Goal: Information Seeking & Learning: Check status

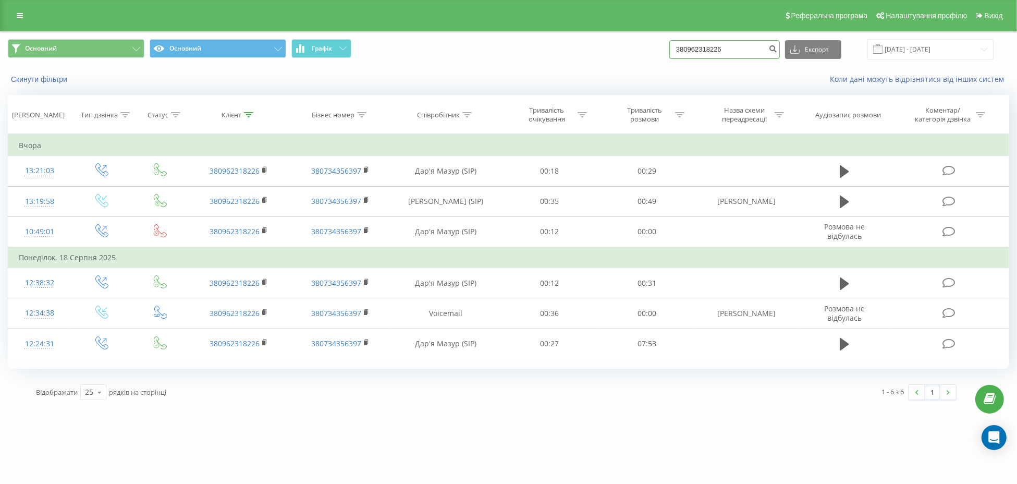
click at [714, 50] on input "380962318226" at bounding box center [724, 49] width 111 height 19
paste input "502888123"
type input "380502888123"
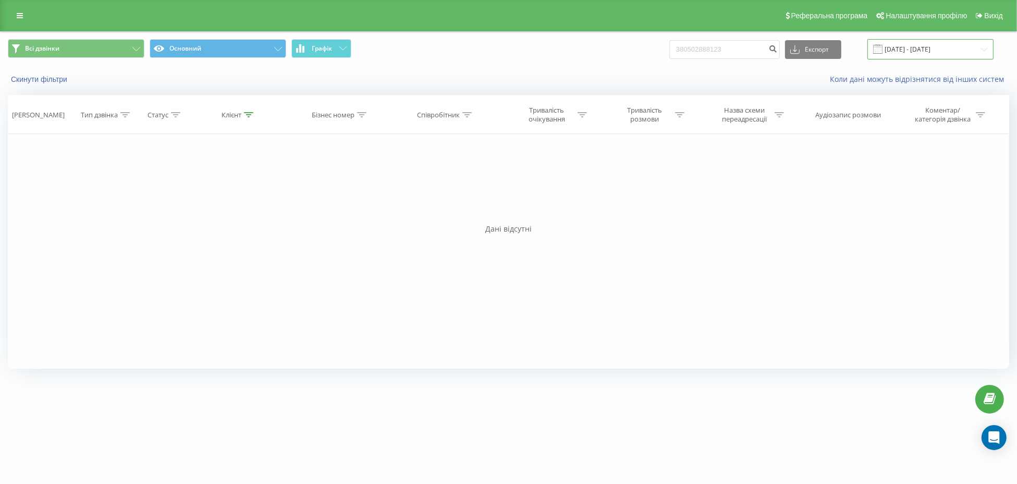
click at [911, 46] on input "[DATE] - [DATE]" at bounding box center [931, 49] width 126 height 20
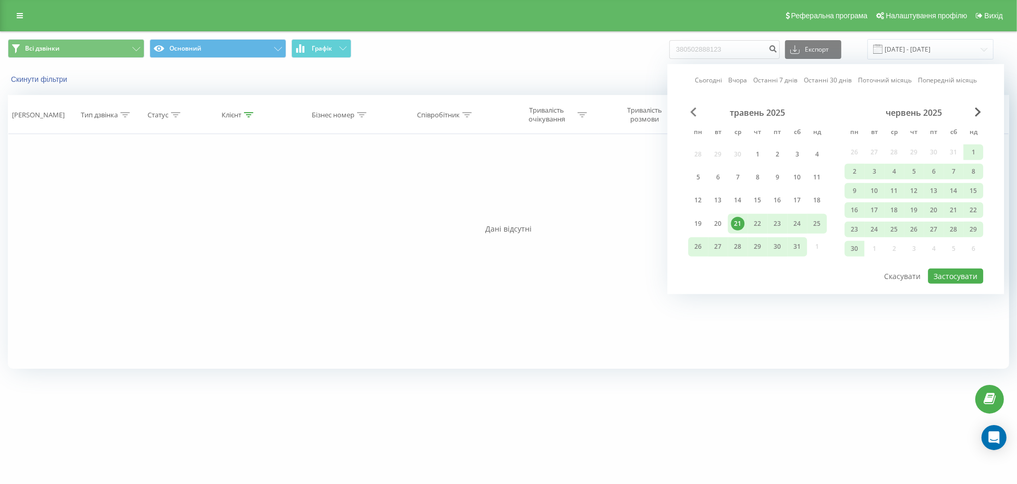
click at [692, 109] on span "Previous Month" at bounding box center [693, 111] width 6 height 9
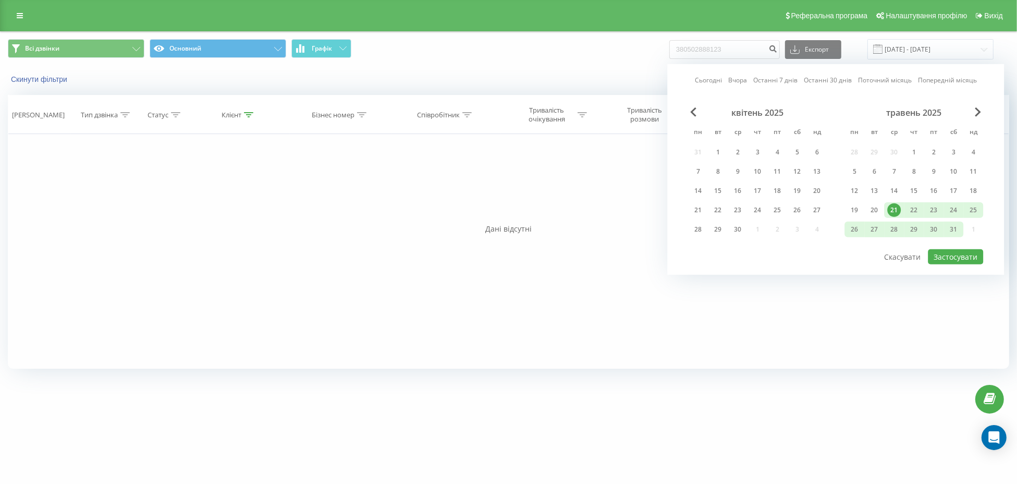
click at [982, 107] on div "травень 2025" at bounding box center [914, 112] width 139 height 10
click at [976, 111] on span "Next Month" at bounding box center [978, 111] width 6 height 9
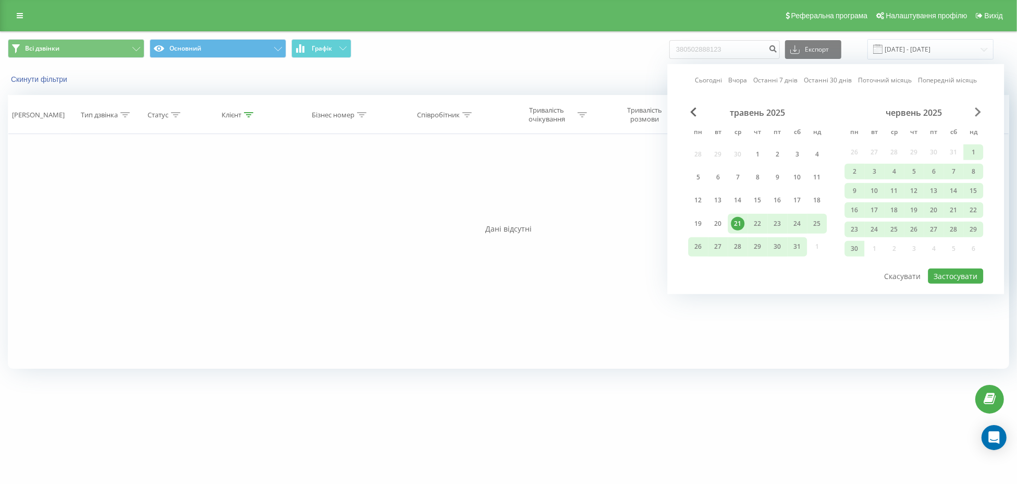
click at [981, 110] on span "Next Month" at bounding box center [978, 111] width 6 height 9
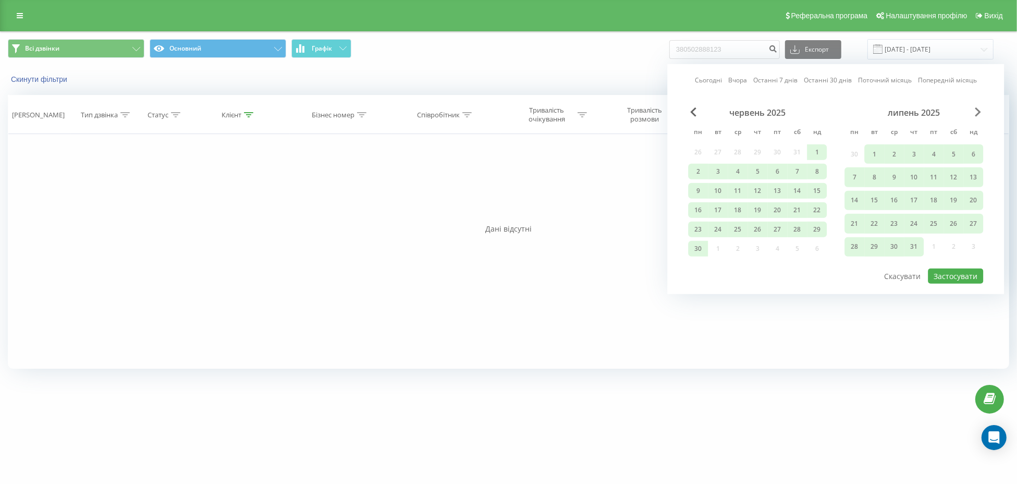
click at [979, 111] on span "Next Month" at bounding box center [978, 111] width 6 height 9
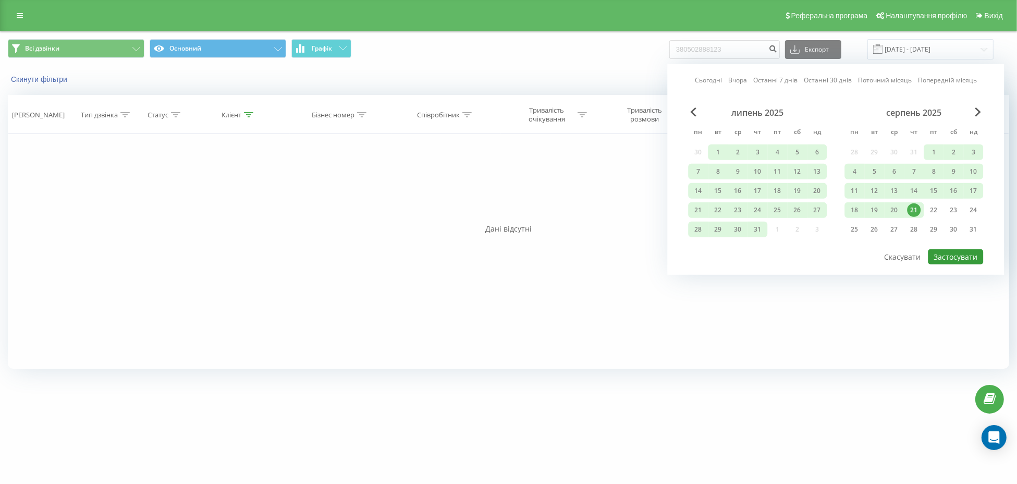
click at [969, 249] on button "Застосувати" at bounding box center [955, 256] width 55 height 15
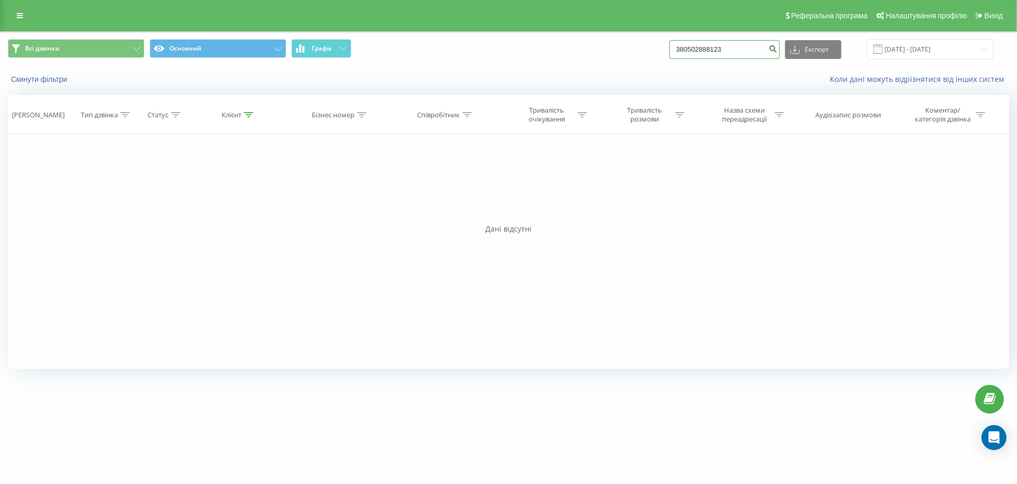
click at [703, 48] on input "380502888123" at bounding box center [724, 49] width 111 height 19
paste input "4915731082520"
type input "4915731082520"
click at [693, 50] on input "4915731082520" at bounding box center [724, 49] width 111 height 19
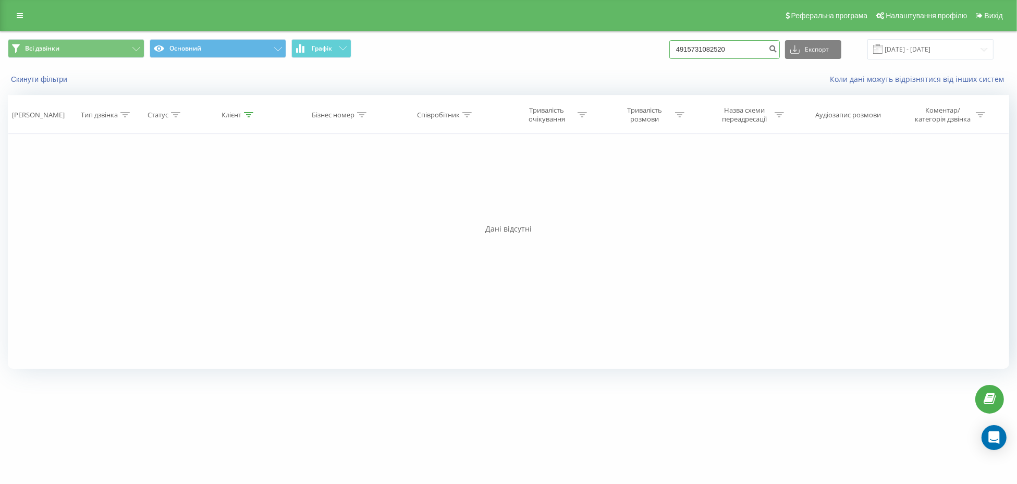
click at [693, 50] on input "4915731082520" at bounding box center [724, 49] width 111 height 19
paste input "380504768005"
type input "380504768005"
click at [912, 49] on input "[DATE] - [DATE]" at bounding box center [931, 49] width 126 height 20
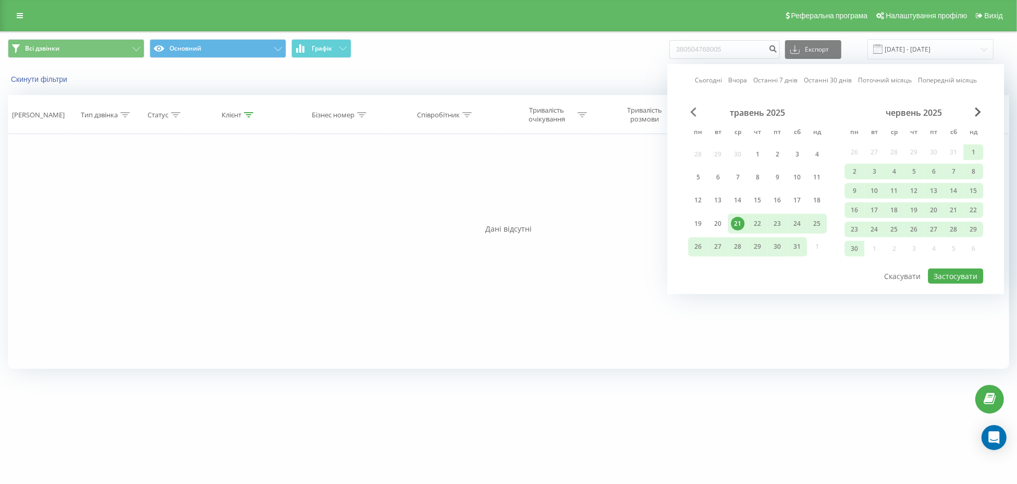
click at [692, 112] on span "Previous Month" at bounding box center [693, 111] width 6 height 9
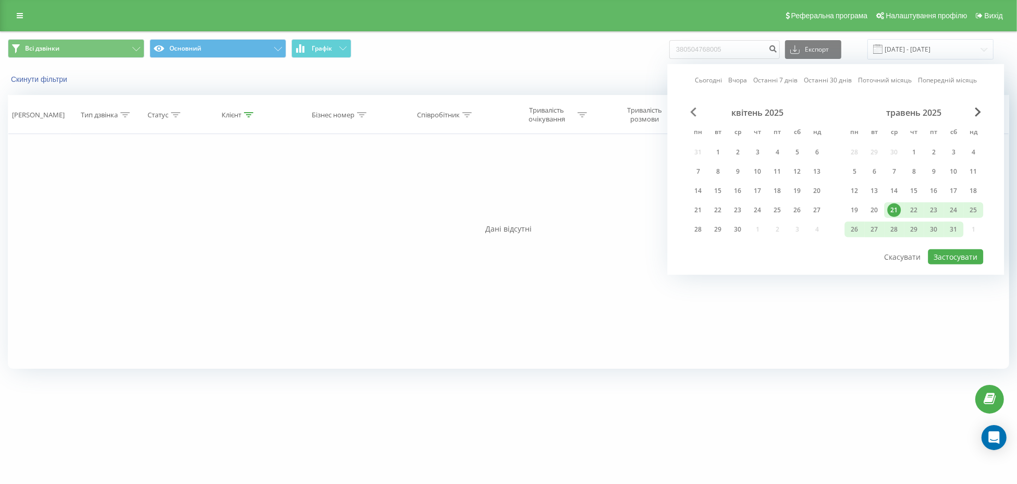
click at [692, 112] on span "Previous Month" at bounding box center [693, 111] width 6 height 9
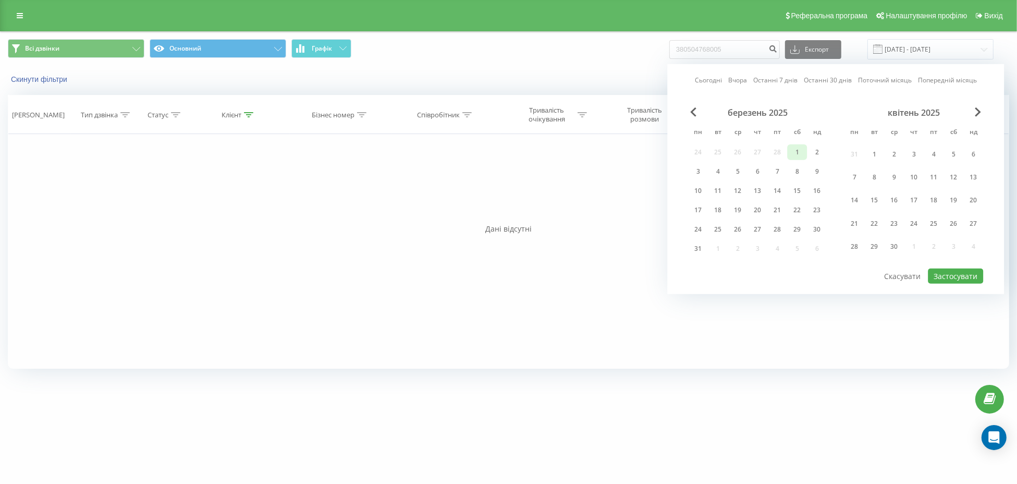
click at [801, 153] on div "1" at bounding box center [797, 152] width 14 height 14
click at [980, 107] on span "Next Month" at bounding box center [978, 111] width 6 height 9
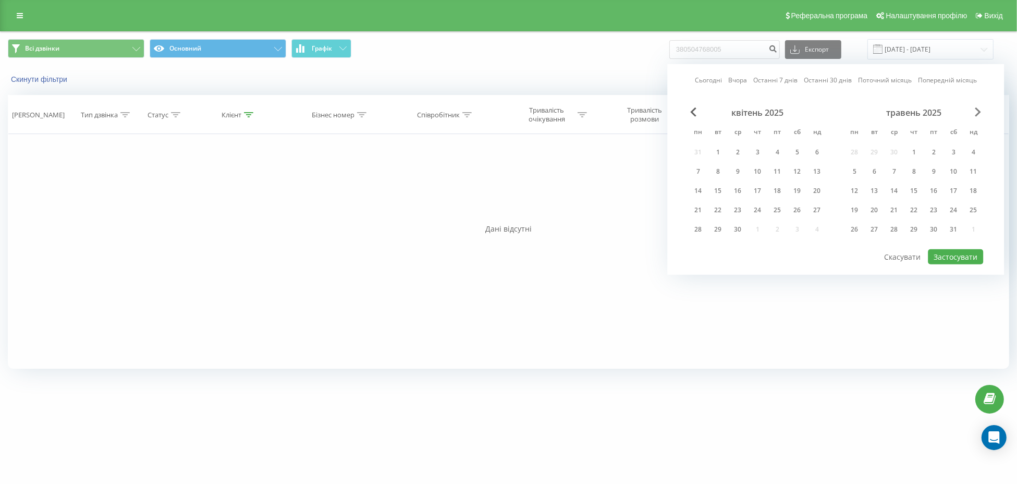
click at [980, 107] on span "Next Month" at bounding box center [978, 111] width 6 height 9
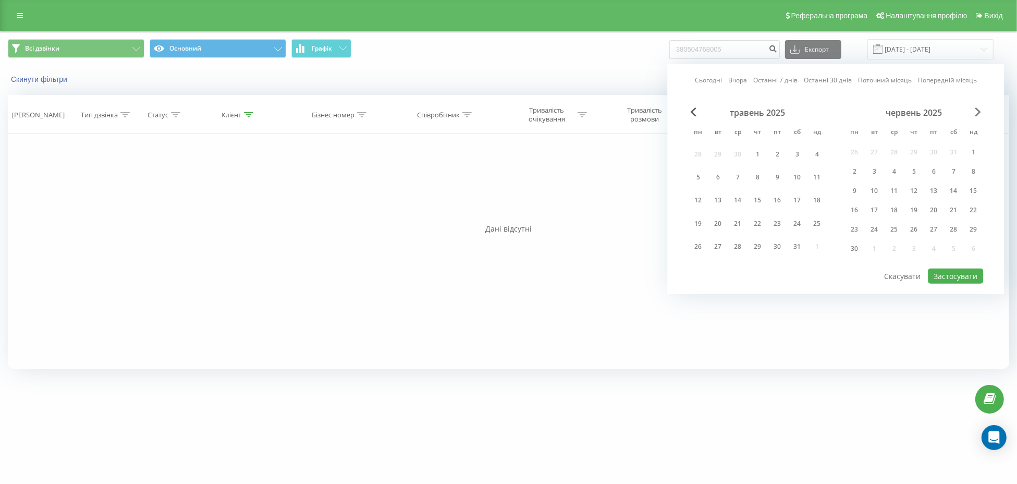
click at [980, 107] on span "Next Month" at bounding box center [978, 111] width 6 height 9
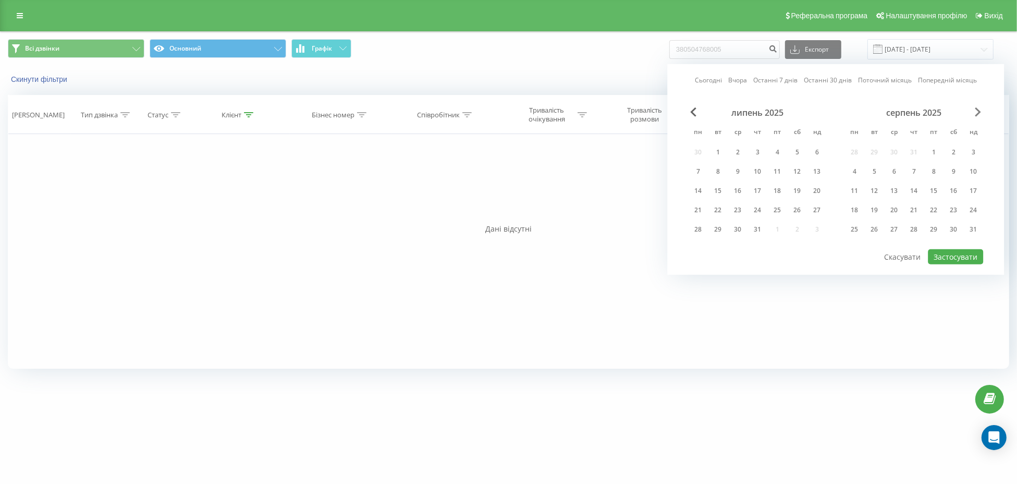
click at [980, 107] on span "Next Month" at bounding box center [978, 111] width 6 height 9
click at [750, 196] on div "18" at bounding box center [758, 191] width 20 height 16
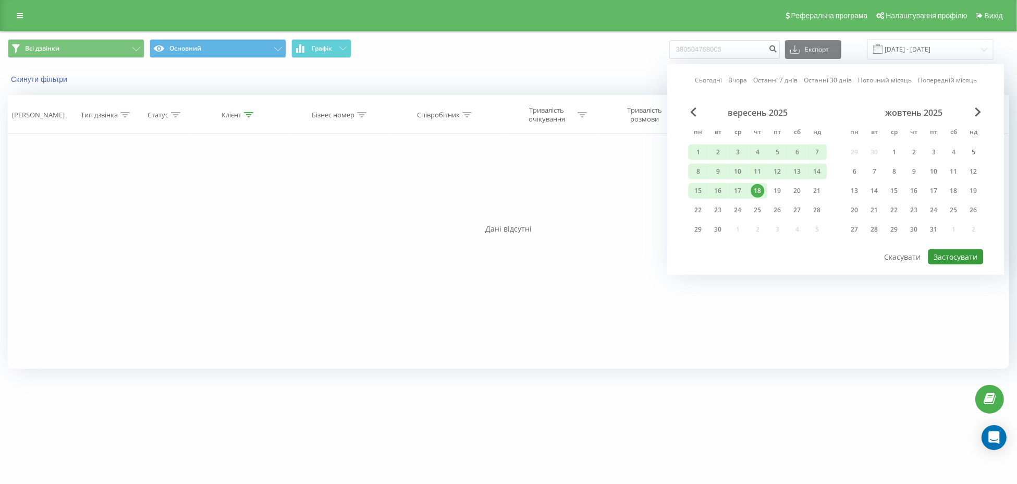
click at [948, 252] on button "Застосувати" at bounding box center [955, 256] width 55 height 15
type input "01.03.2025 - 18.09.2025"
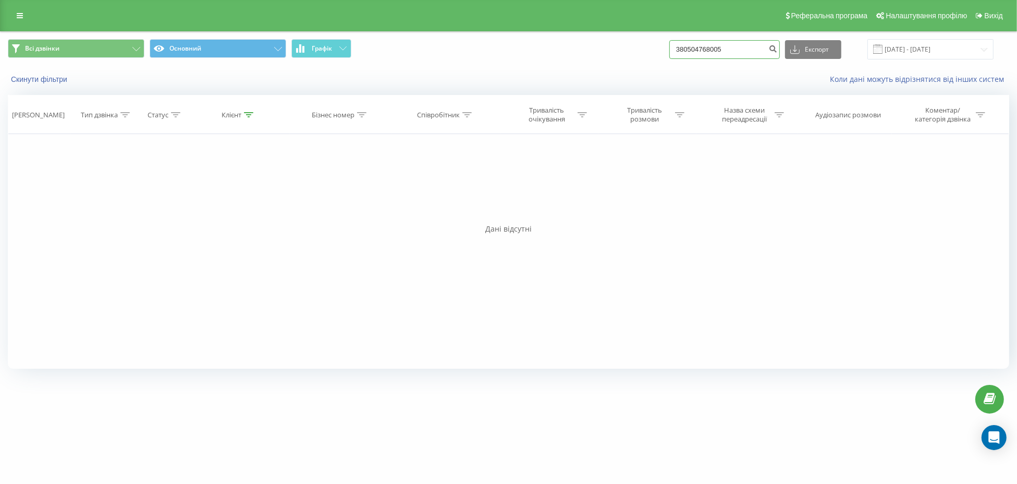
click at [728, 45] on input "380504768005" at bounding box center [724, 49] width 111 height 19
paste input "936825672"
type input "380936825672"
click at [918, 51] on input "[DATE] - [DATE]" at bounding box center [931, 49] width 126 height 20
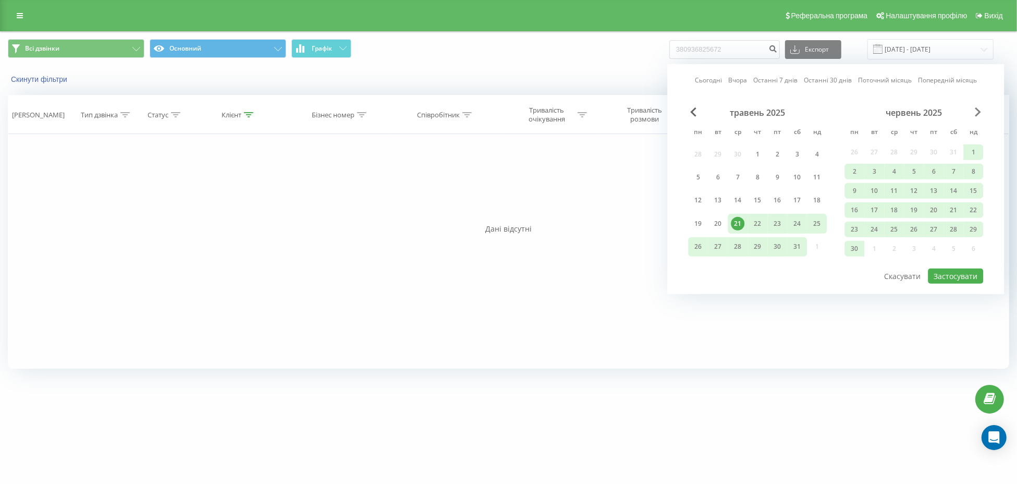
click at [978, 108] on span "Next Month" at bounding box center [978, 111] width 6 height 9
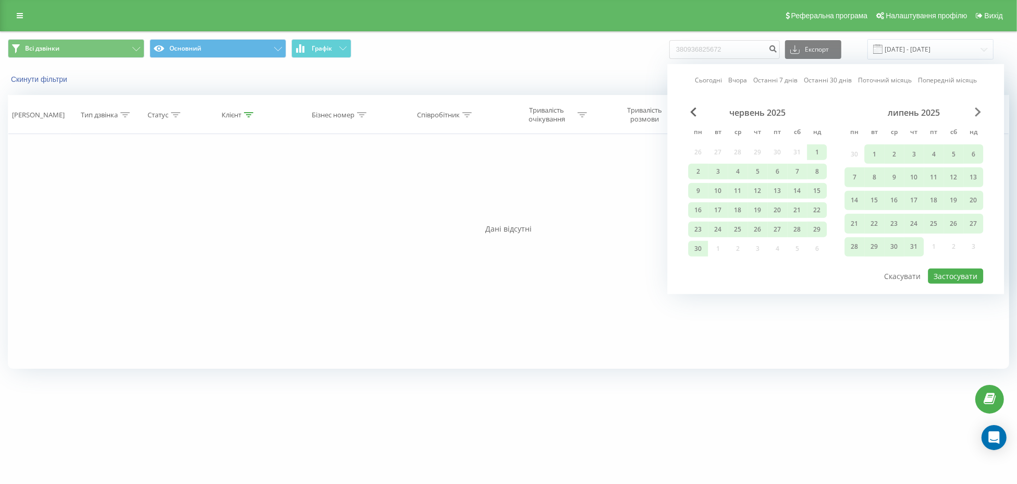
click at [978, 108] on span "Next Month" at bounding box center [978, 111] width 6 height 9
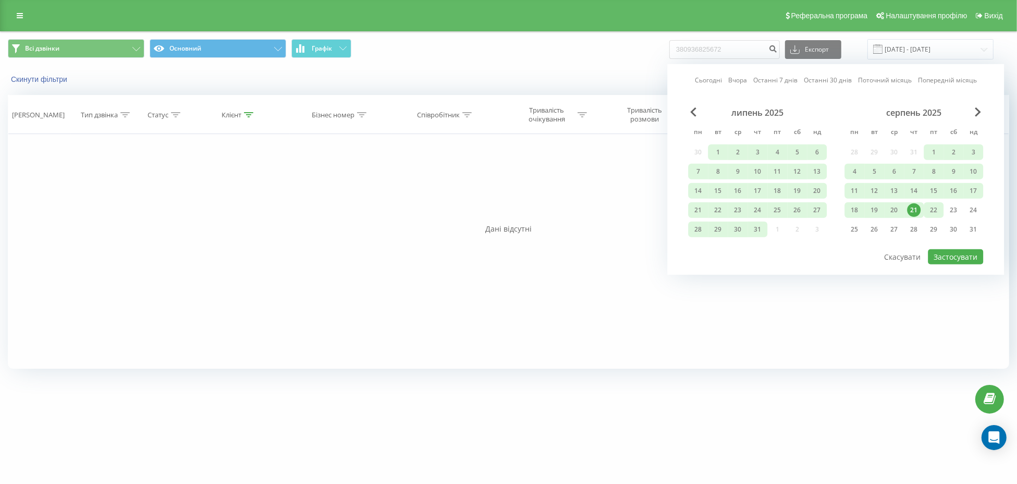
click at [938, 213] on div "22" at bounding box center [934, 210] width 14 height 14
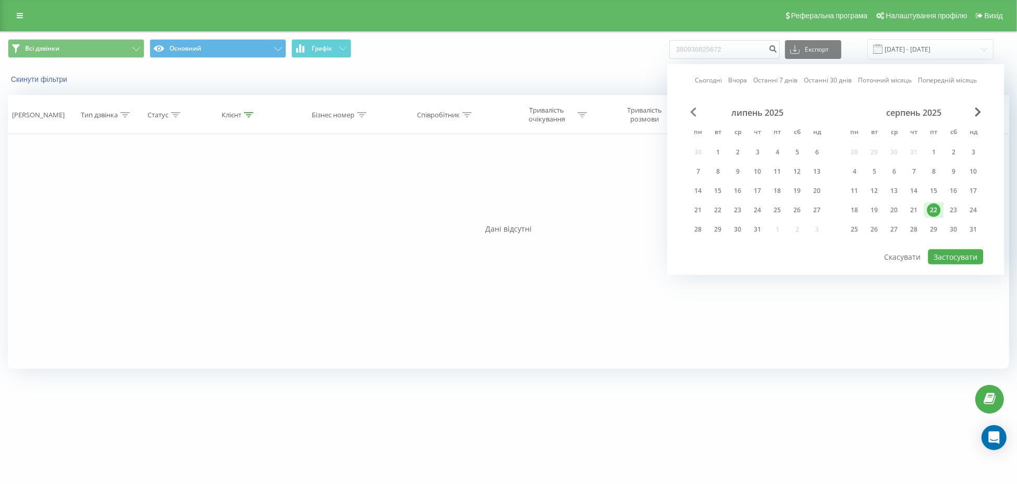
click at [693, 112] on span "Previous Month" at bounding box center [693, 111] width 6 height 9
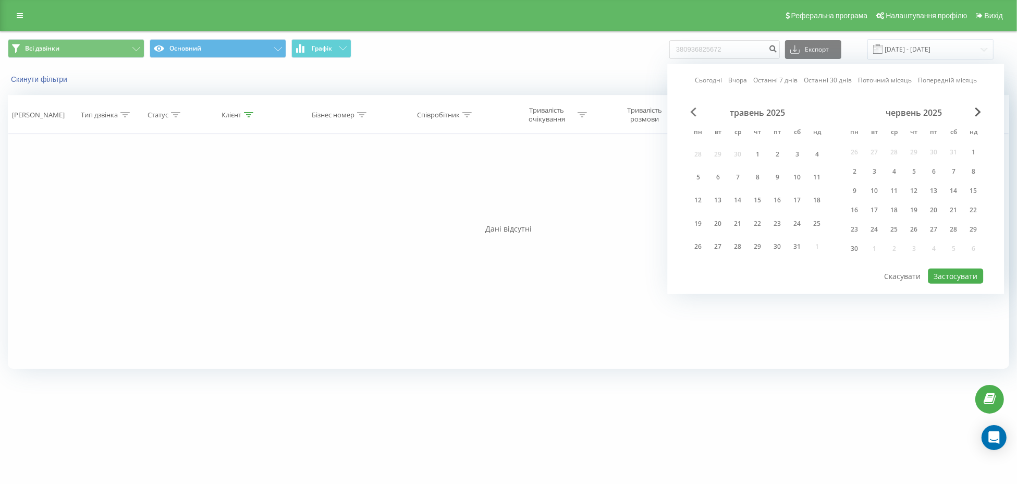
click at [693, 112] on span "Previous Month" at bounding box center [693, 111] width 6 height 9
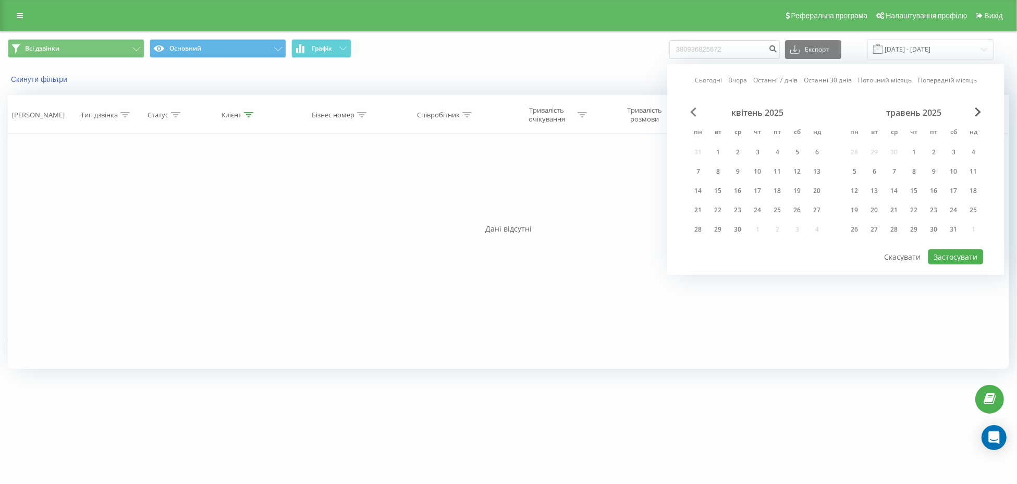
click at [693, 112] on span "Previous Month" at bounding box center [693, 111] width 6 height 9
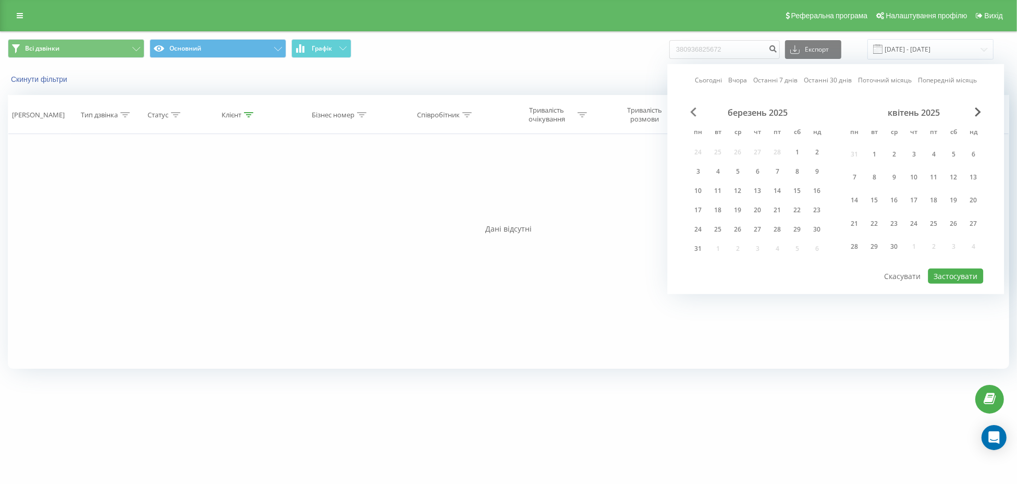
click at [693, 112] on span "Previous Month" at bounding box center [693, 111] width 6 height 9
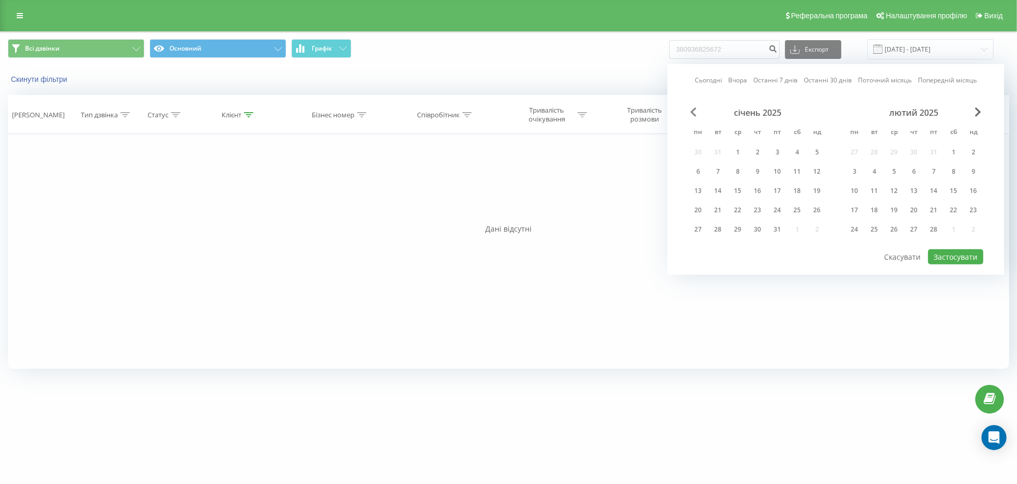
click at [693, 112] on span "Previous Month" at bounding box center [693, 111] width 6 height 9
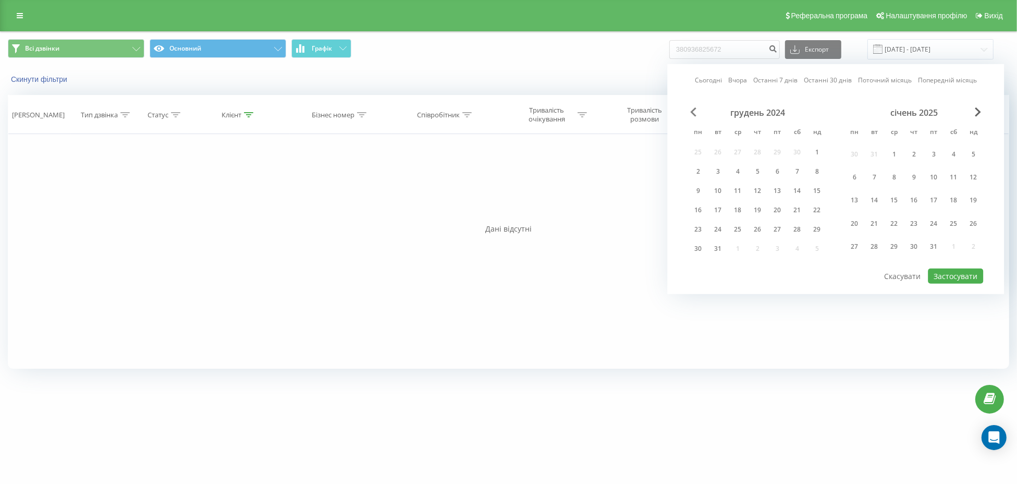
click at [693, 112] on span "Previous Month" at bounding box center [693, 111] width 6 height 9
click at [694, 114] on span "Previous Month" at bounding box center [693, 111] width 6 height 9
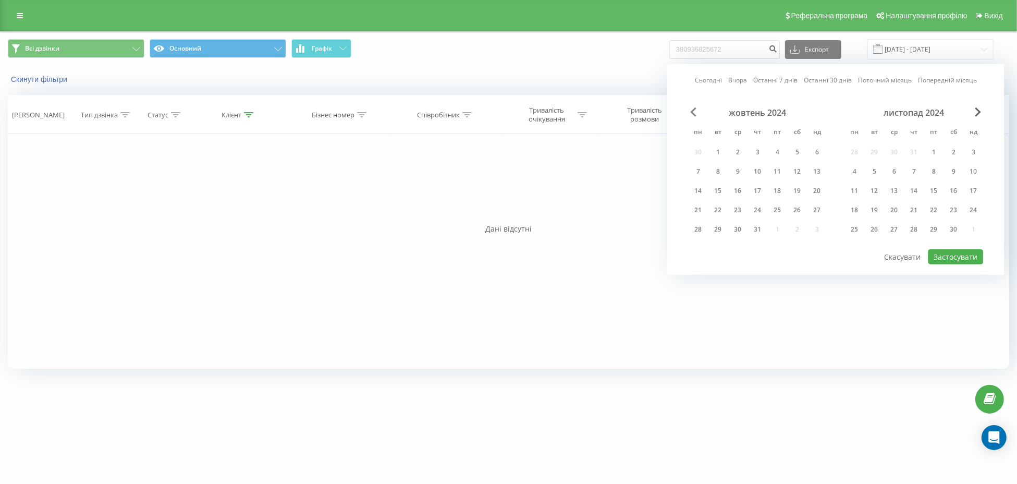
click at [694, 114] on span "Previous Month" at bounding box center [693, 111] width 6 height 9
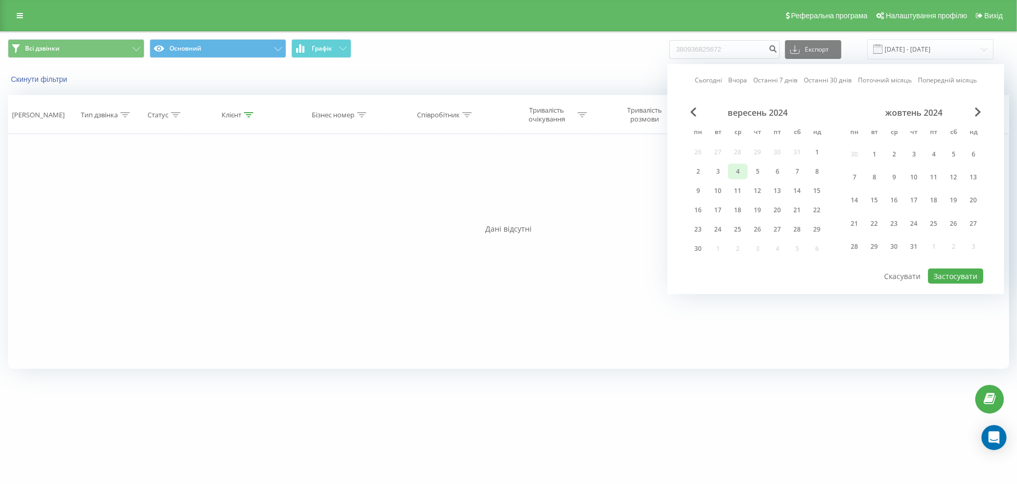
click at [737, 165] on div "4" at bounding box center [738, 172] width 14 height 14
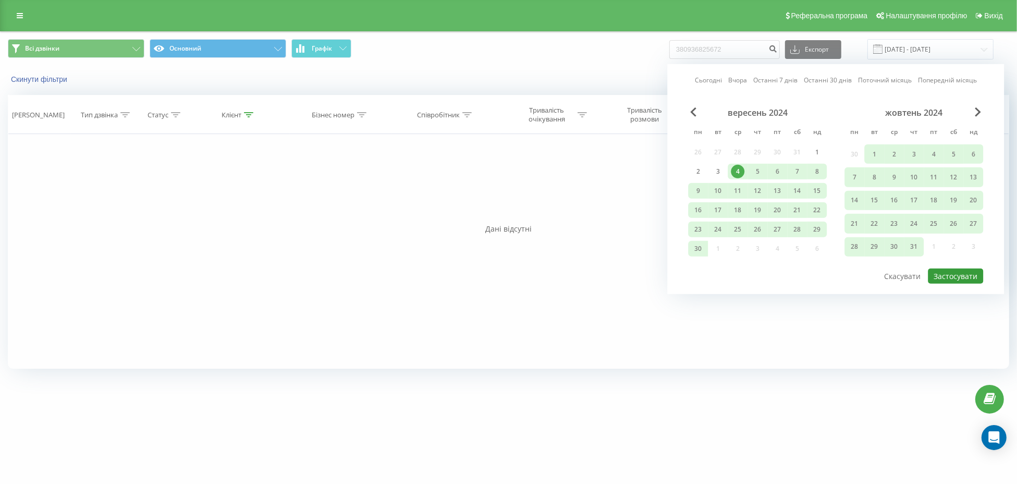
click at [964, 278] on button "Застосувати" at bounding box center [955, 276] width 55 height 15
type input "04.09.2024 - 22.08.2025"
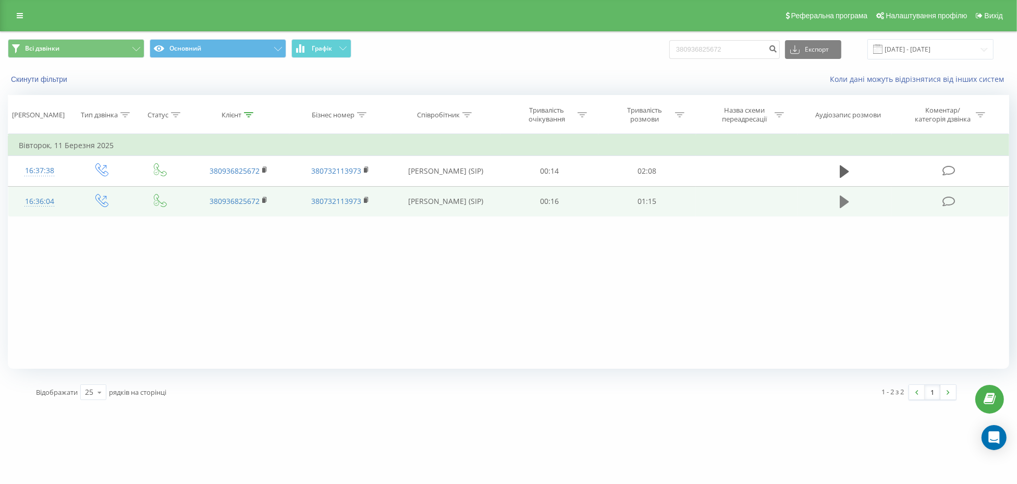
click at [844, 206] on icon at bounding box center [844, 201] width 9 height 15
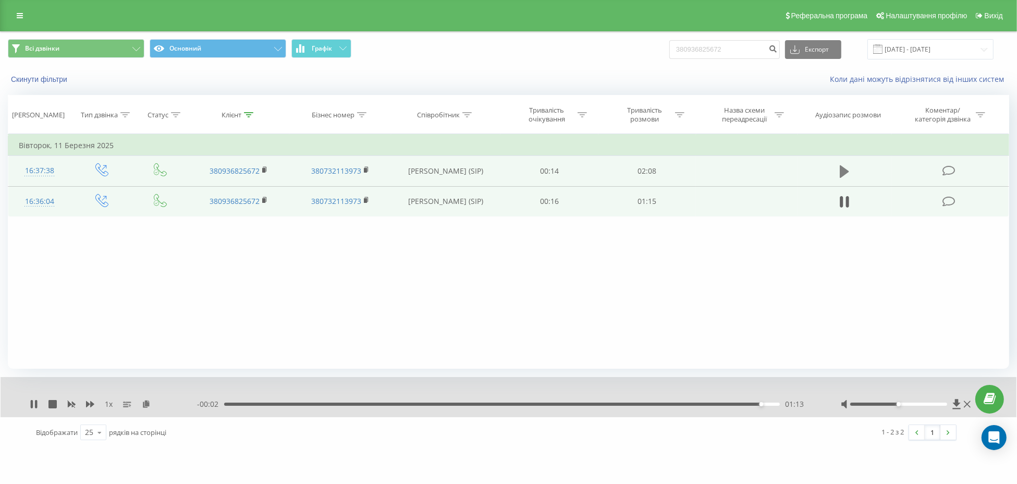
click at [843, 169] on icon at bounding box center [844, 171] width 9 height 13
click at [724, 48] on input "380936825672" at bounding box center [724, 49] width 111 height 19
paste input "55925146"
type input "380955925146"
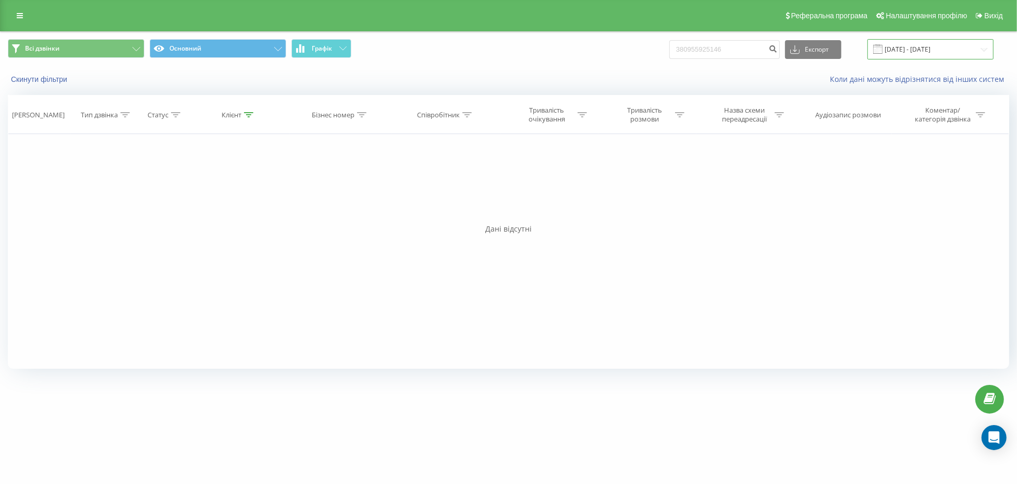
click at [910, 48] on input "[DATE] - [DATE]" at bounding box center [931, 49] width 126 height 20
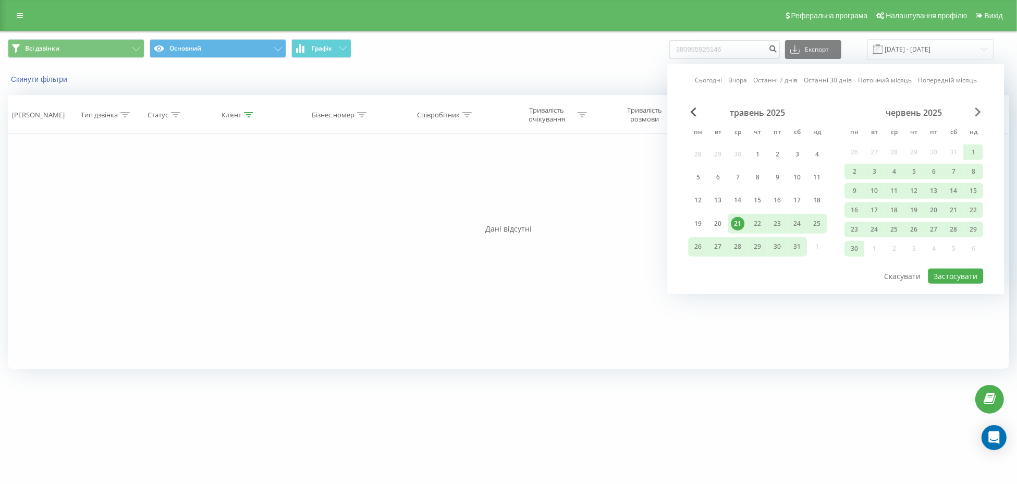
click at [975, 114] on span "Next Month" at bounding box center [978, 111] width 6 height 9
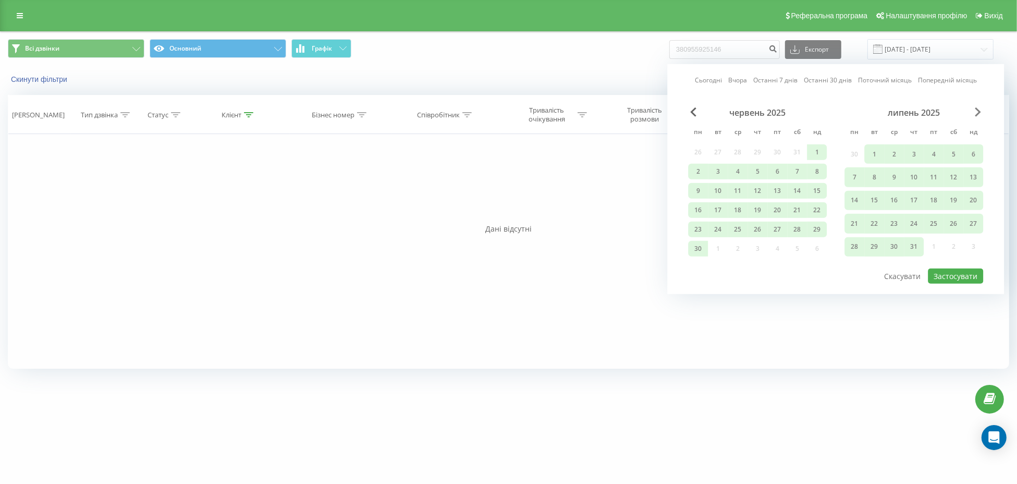
click at [975, 114] on span "Next Month" at bounding box center [978, 111] width 6 height 9
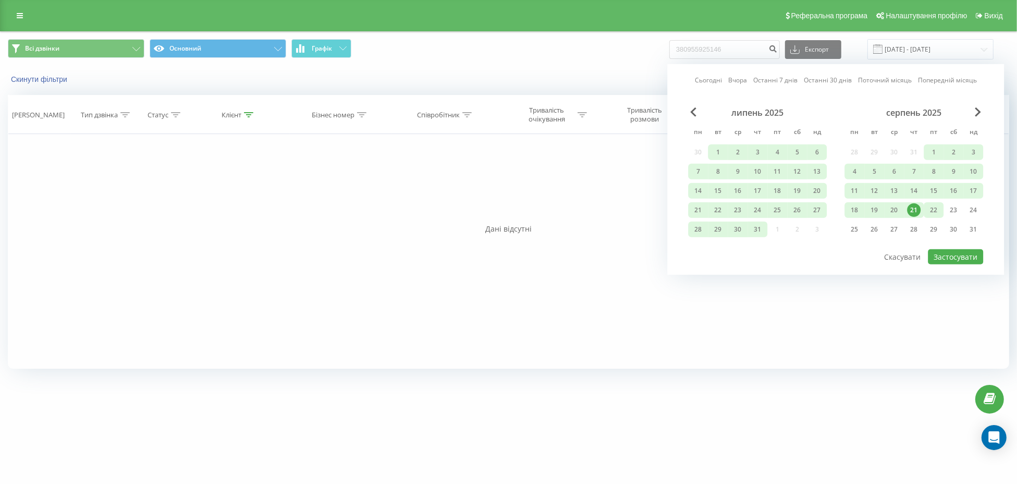
click at [939, 216] on div "22" at bounding box center [934, 210] width 20 height 16
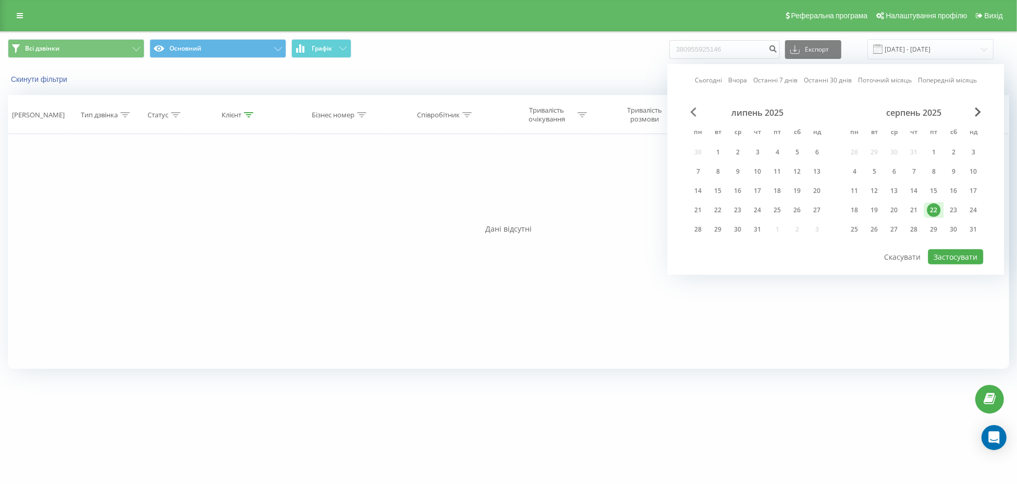
click at [692, 109] on span "Previous Month" at bounding box center [693, 111] width 6 height 9
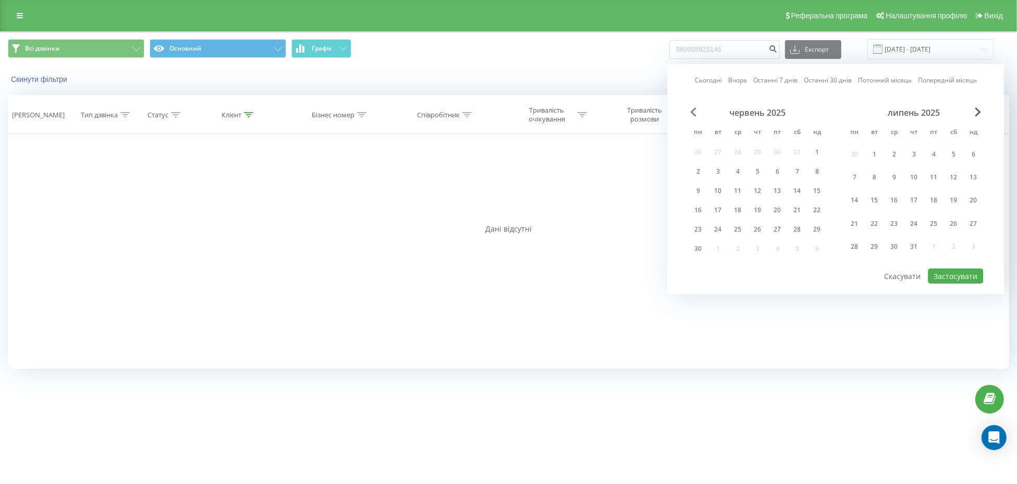
click at [692, 109] on span "Previous Month" at bounding box center [693, 111] width 6 height 9
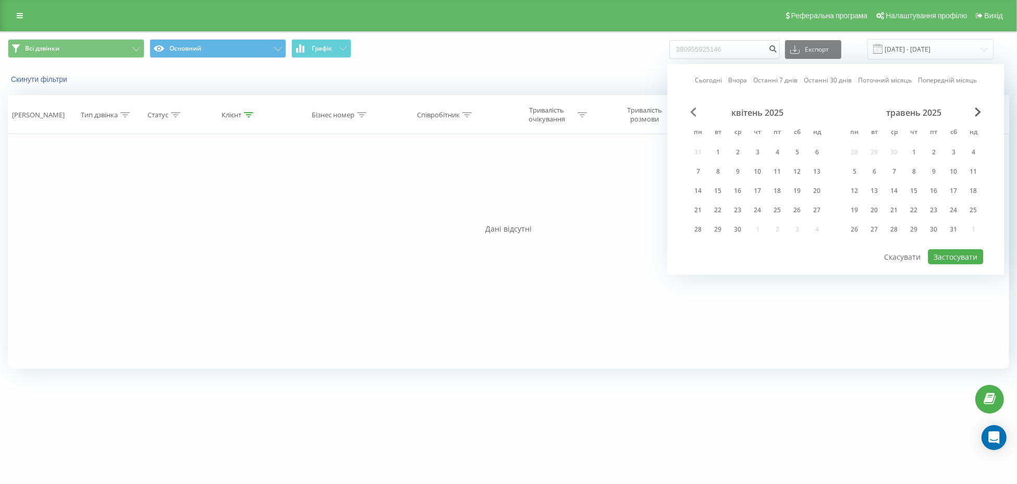
click at [692, 109] on span "Previous Month" at bounding box center [693, 111] width 6 height 9
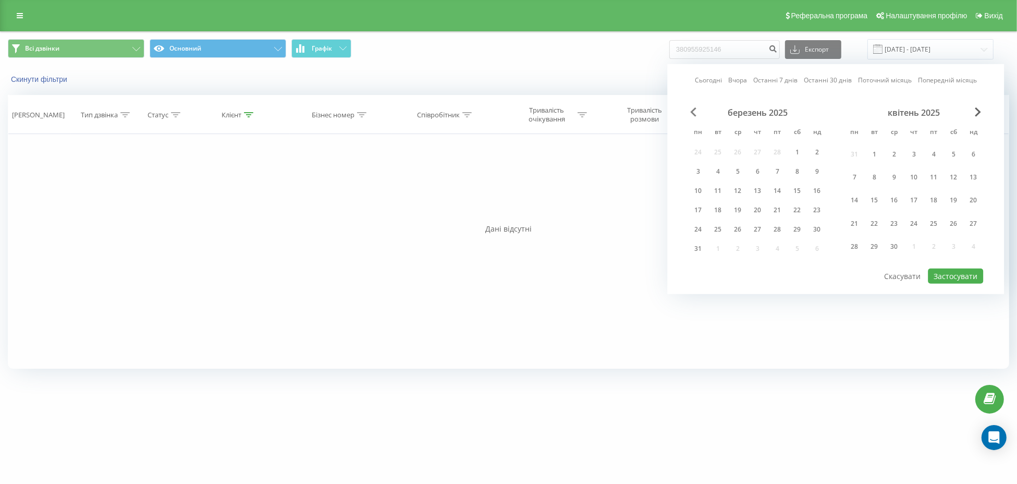
click at [692, 109] on span "Previous Month" at bounding box center [693, 111] width 6 height 9
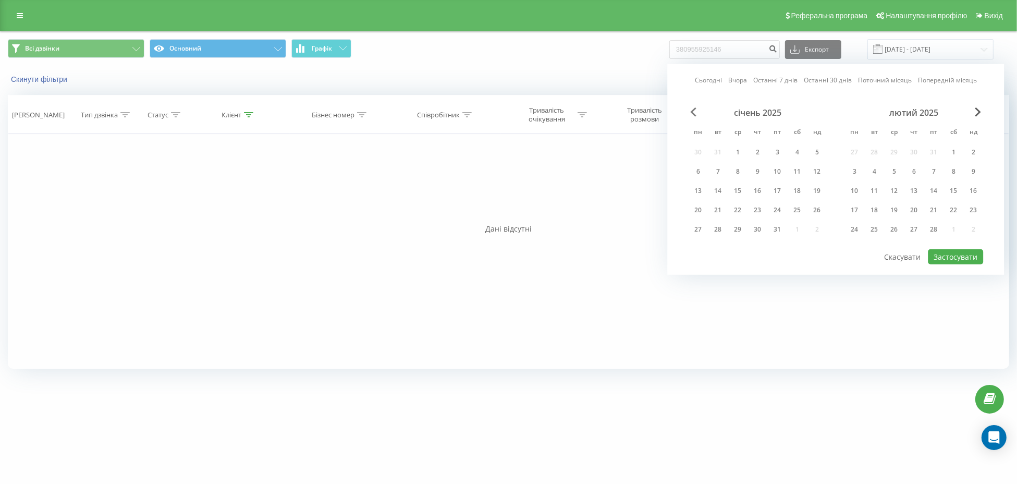
click at [692, 109] on span "Previous Month" at bounding box center [693, 111] width 6 height 9
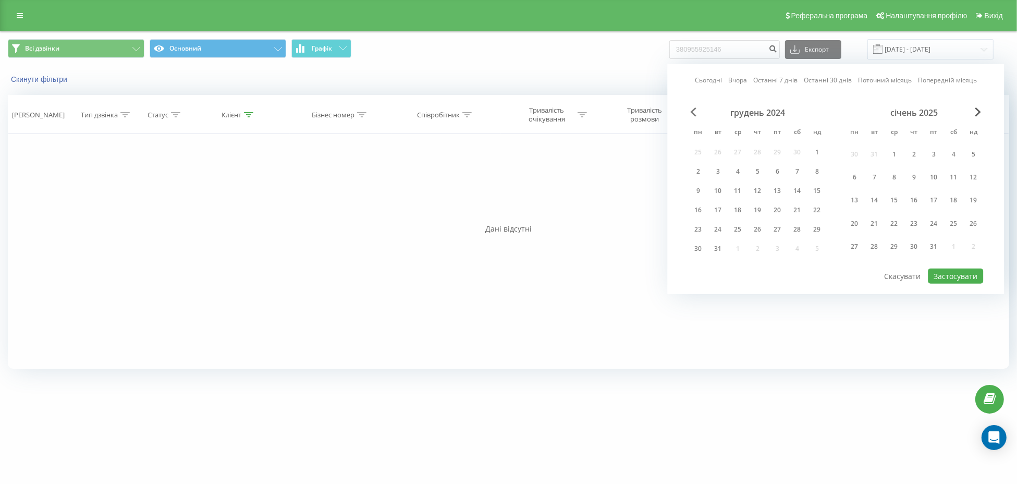
click at [692, 109] on span "Previous Month" at bounding box center [693, 111] width 6 height 9
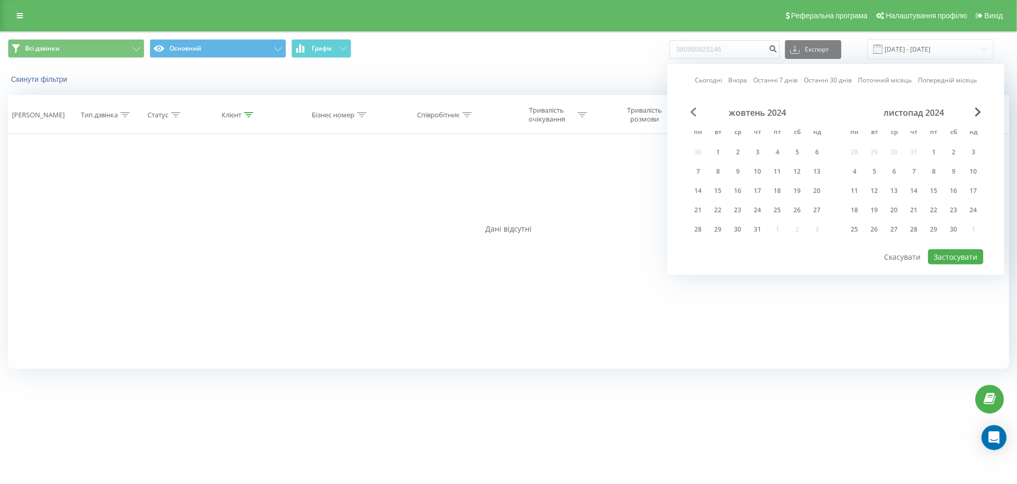
click at [692, 109] on span "Previous Month" at bounding box center [693, 111] width 6 height 9
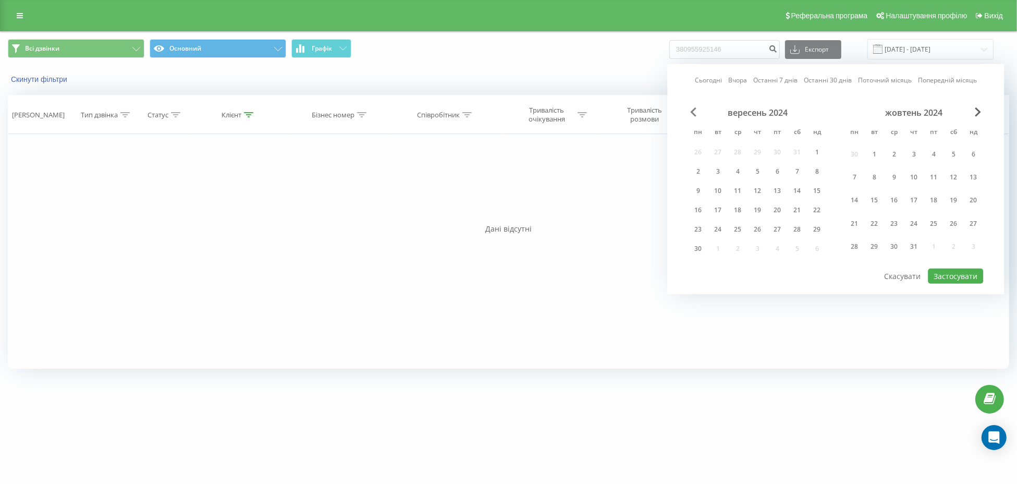
click at [692, 109] on span "Previous Month" at bounding box center [693, 111] width 6 height 9
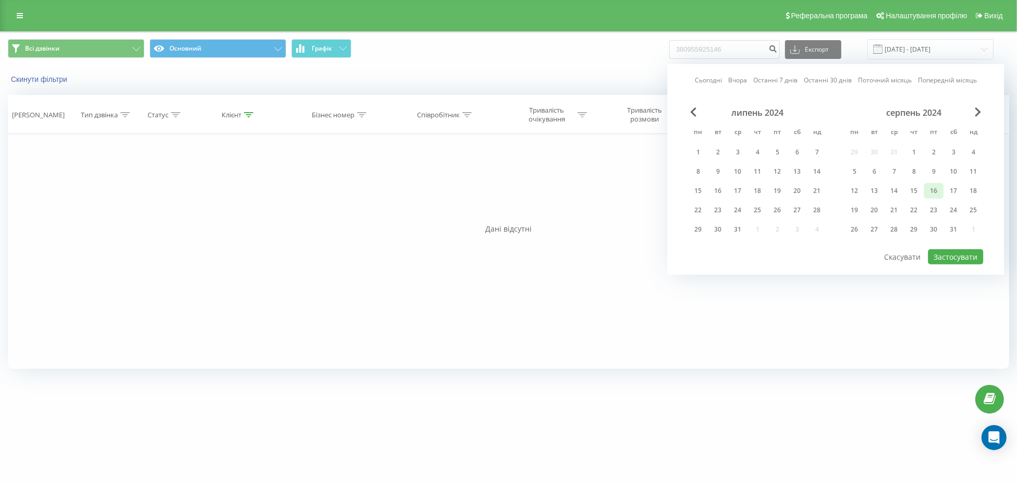
click at [938, 192] on div "16" at bounding box center [934, 191] width 14 height 14
click at [969, 256] on button "Застосувати" at bounding box center [955, 256] width 55 height 15
type input "16.08.2024 - 22.08.2025"
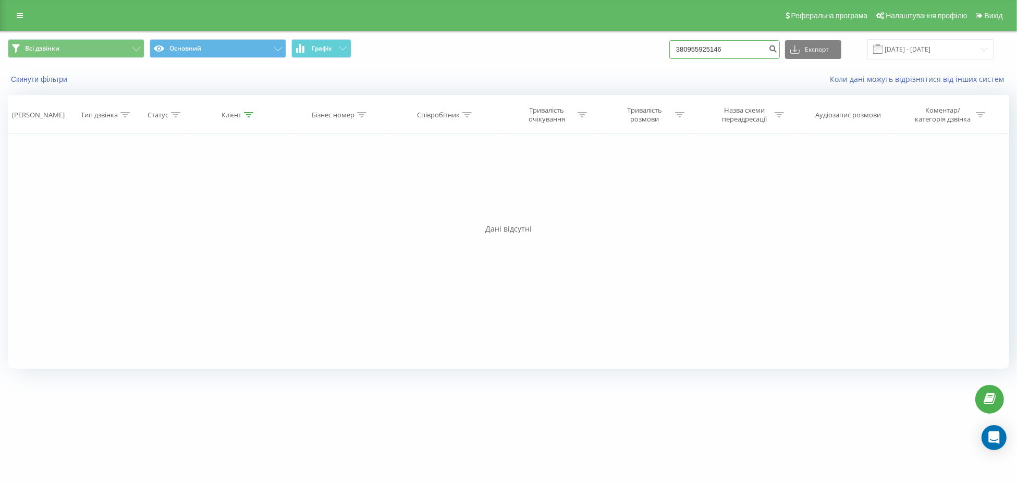
click at [719, 51] on input "380955925146" at bounding box center [724, 49] width 111 height 19
paste input "508115319"
type input "380508115319"
click at [922, 50] on input "[DATE] - [DATE]" at bounding box center [931, 49] width 126 height 20
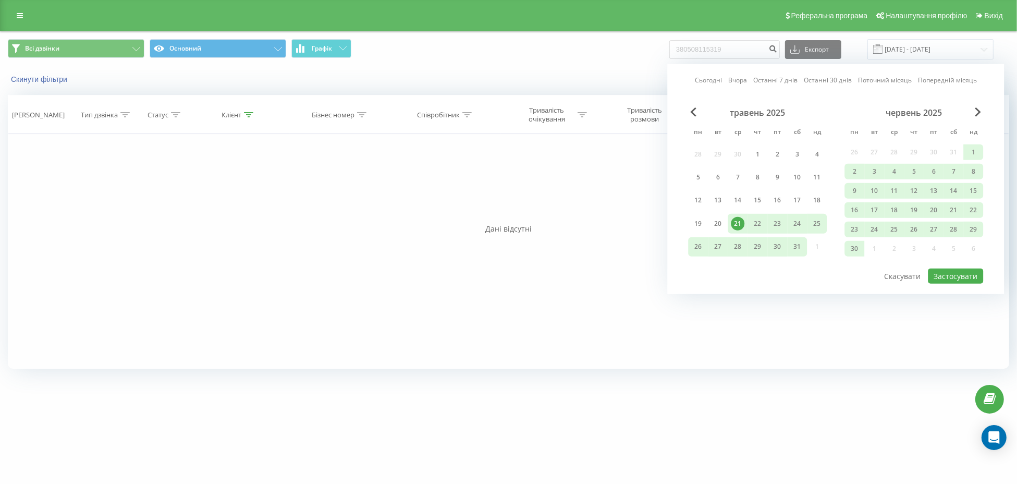
click at [978, 105] on div "Сьогодні Вчора Останні 7 днів Останні 30 днів Поточний місяць Попередній місяць…" at bounding box center [835, 179] width 337 height 230
click at [979, 113] on span "Next Month" at bounding box center [978, 111] width 6 height 9
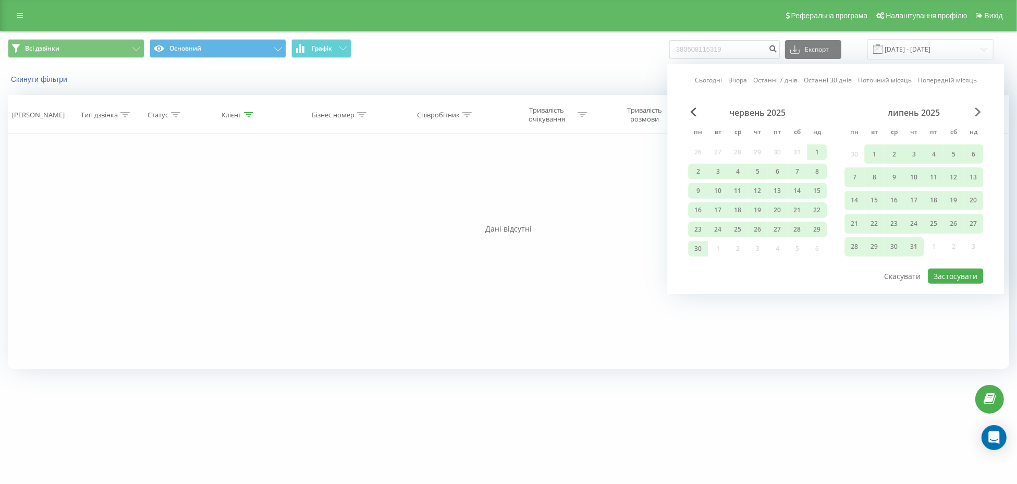
click at [979, 113] on span "Next Month" at bounding box center [978, 111] width 6 height 9
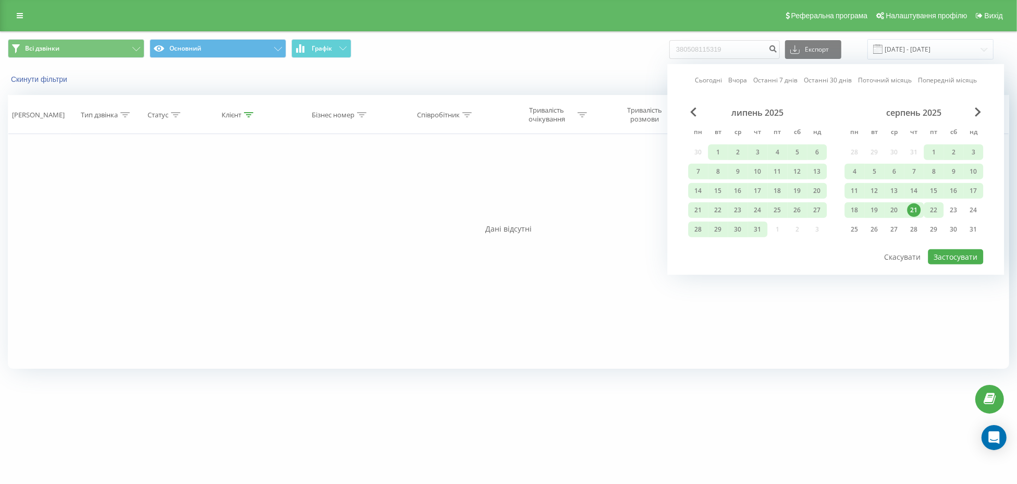
click at [941, 210] on div "22" at bounding box center [934, 210] width 20 height 16
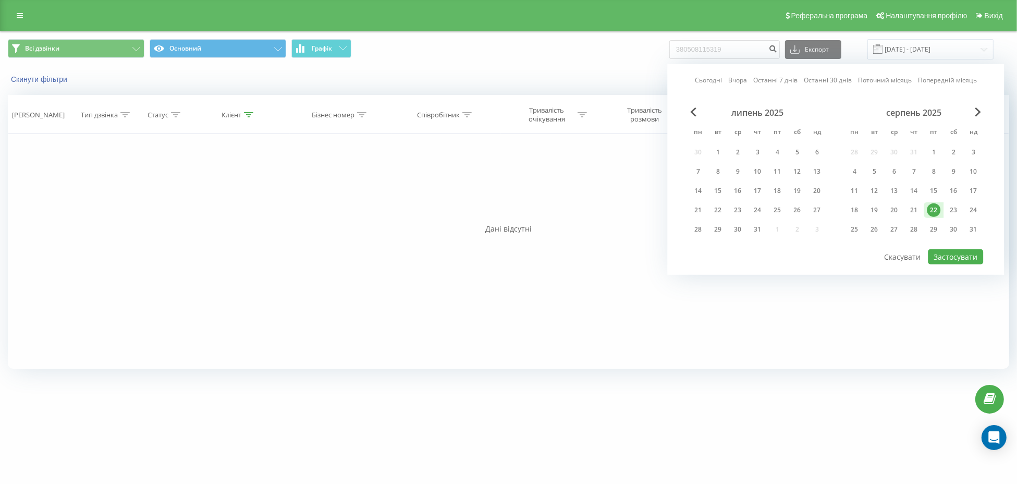
click at [689, 112] on div "липень 2025" at bounding box center [757, 112] width 139 height 10
click at [691, 112] on span "Previous Month" at bounding box center [693, 111] width 6 height 9
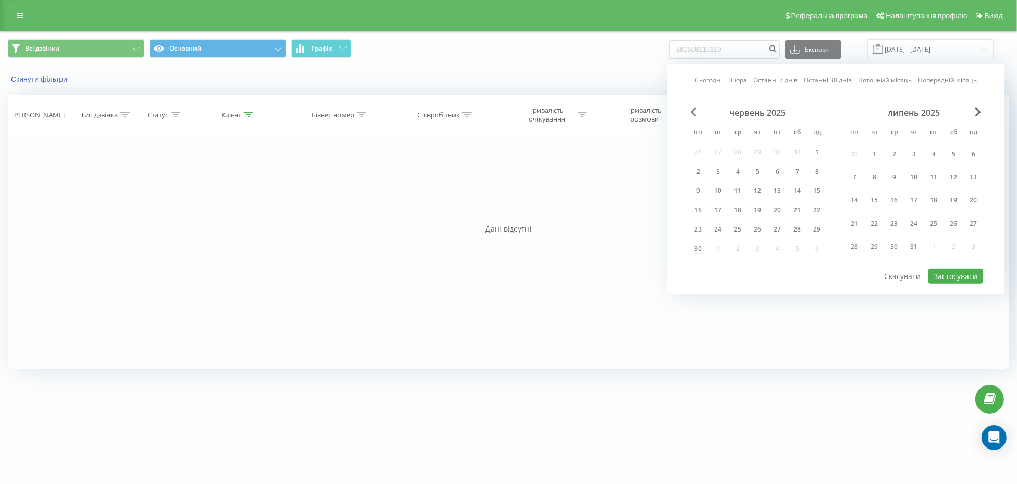
click at [691, 112] on span "Previous Month" at bounding box center [693, 111] width 6 height 9
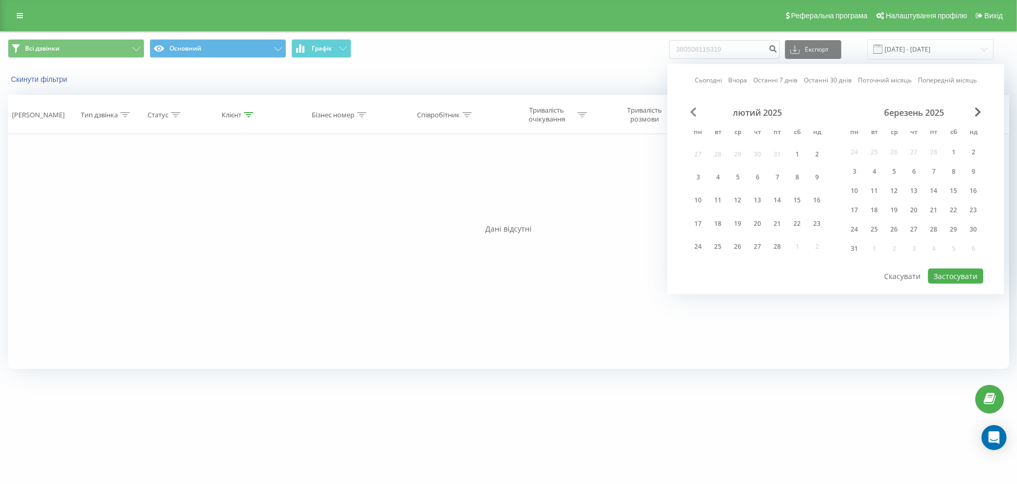
click at [691, 112] on span "Previous Month" at bounding box center [693, 111] width 6 height 9
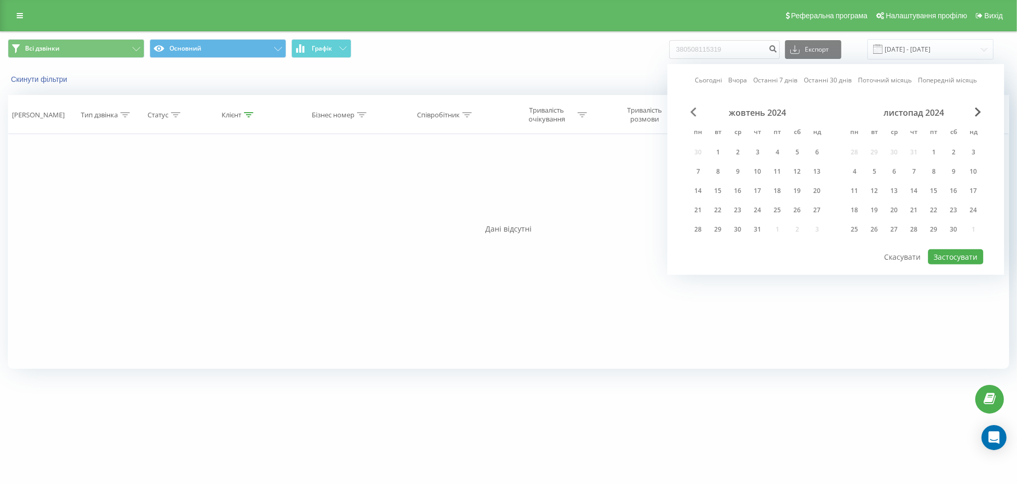
click at [691, 106] on div "Сьогодні Вчора Останні 7 днів Останні 30 днів Поточний місяць Попередній місяць…" at bounding box center [835, 169] width 337 height 211
click at [691, 109] on span "Previous Month" at bounding box center [693, 111] width 6 height 9
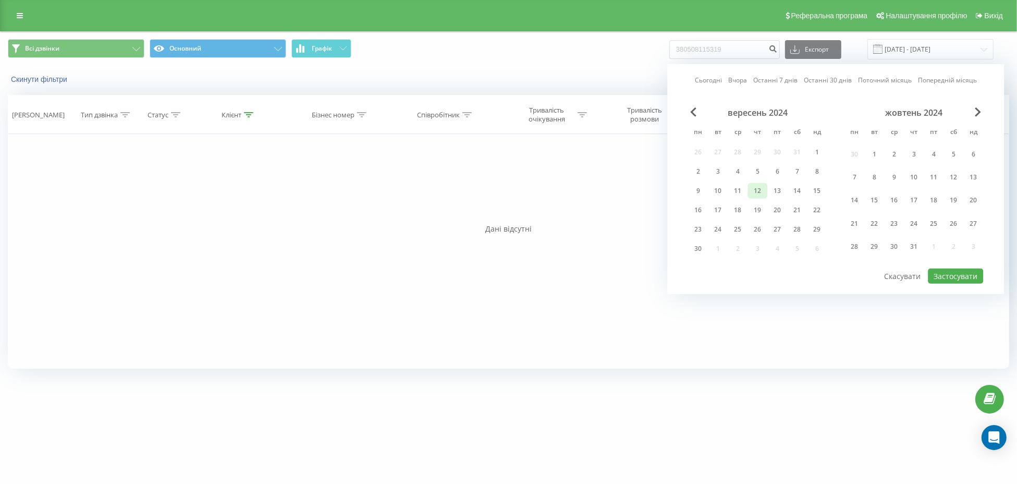
click at [762, 192] on div "12" at bounding box center [758, 191] width 14 height 14
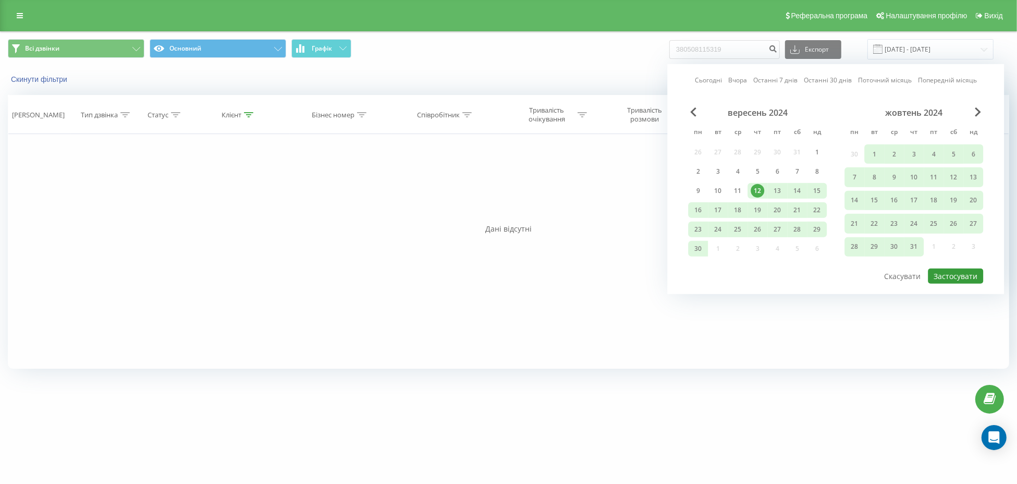
click at [971, 269] on button "Застосувати" at bounding box center [955, 276] width 55 height 15
type input "12.09.2024 - 22.08.2025"
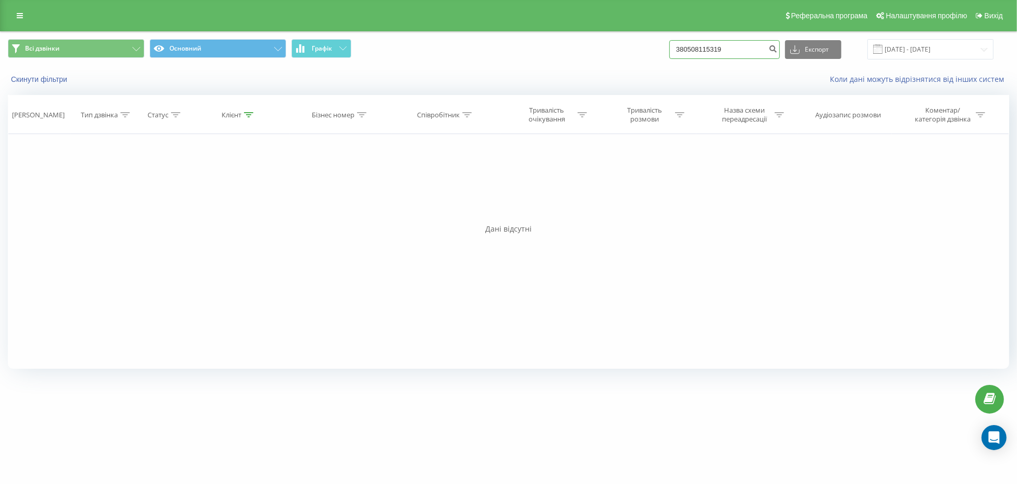
click at [701, 51] on input "380508115319" at bounding box center [724, 49] width 111 height 19
paste input "939866696"
type input "380939866696"
click at [894, 45] on input "[DATE] - [DATE]" at bounding box center [931, 49] width 126 height 20
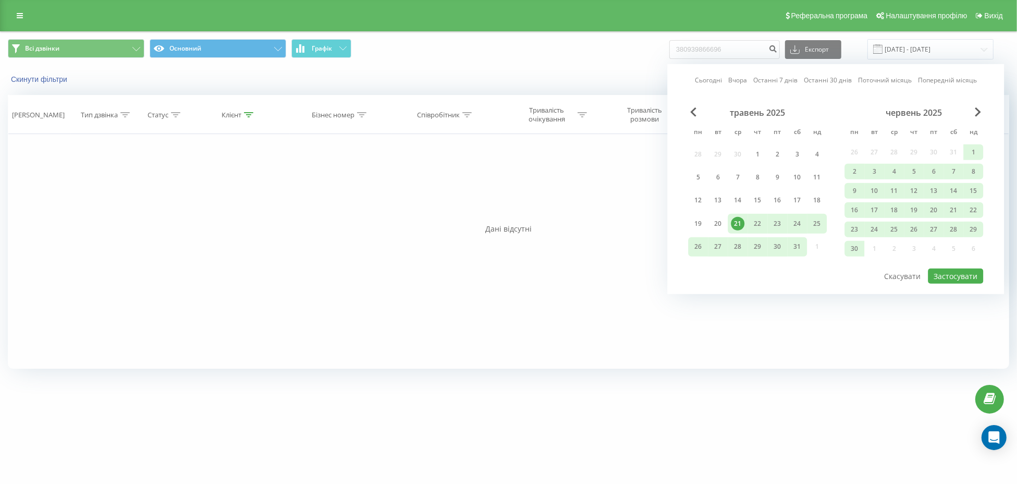
click at [974, 107] on div "червень 2025" at bounding box center [914, 112] width 139 height 10
click at [977, 109] on span "Next Month" at bounding box center [978, 111] width 6 height 9
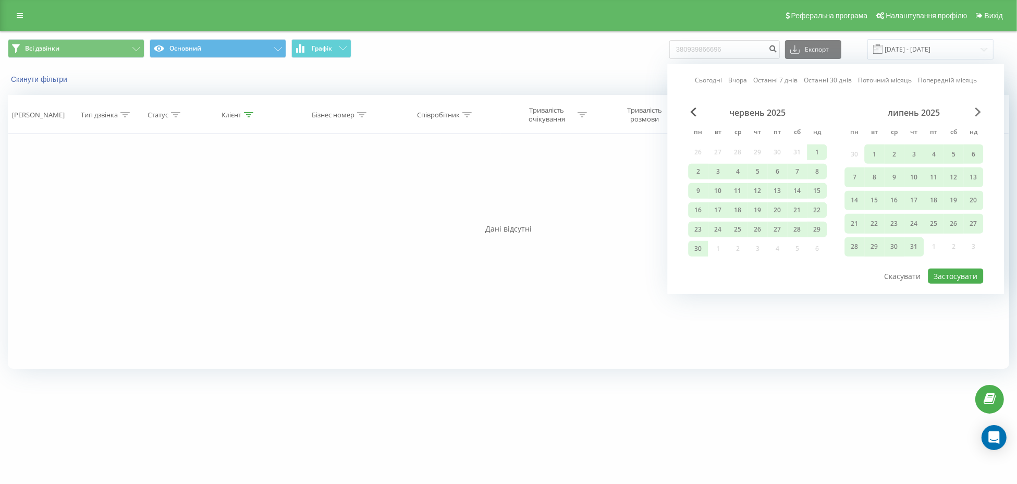
click at [979, 115] on span "Next Month" at bounding box center [978, 111] width 6 height 9
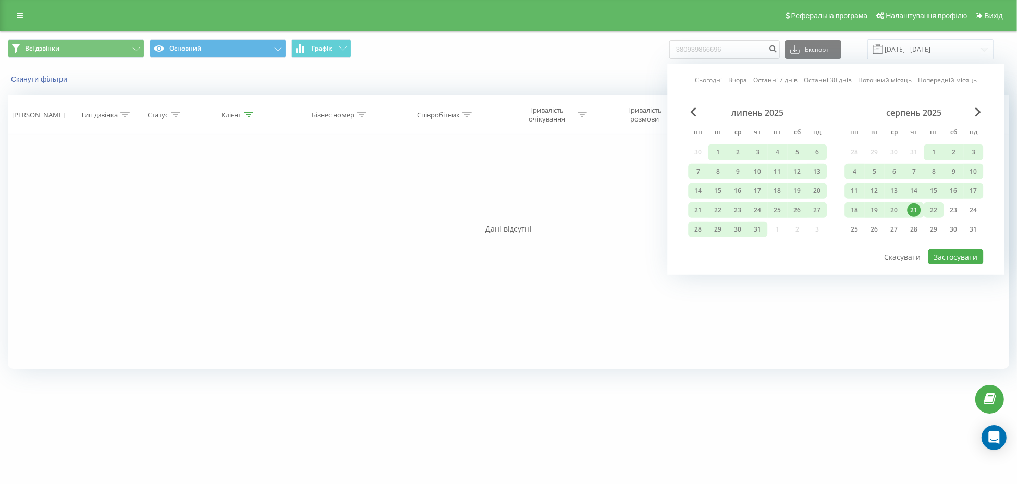
click at [937, 211] on div "22" at bounding box center [934, 210] width 14 height 14
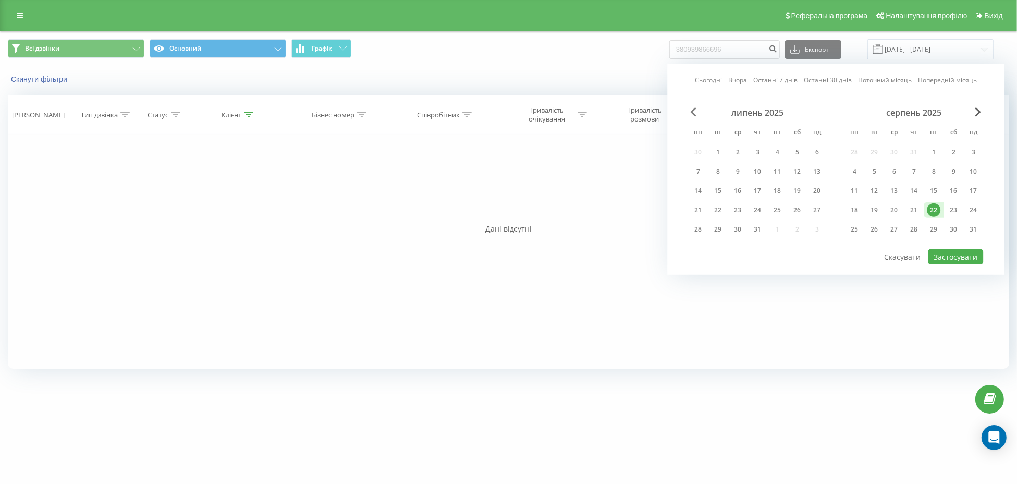
click at [695, 114] on span "Previous Month" at bounding box center [693, 111] width 6 height 9
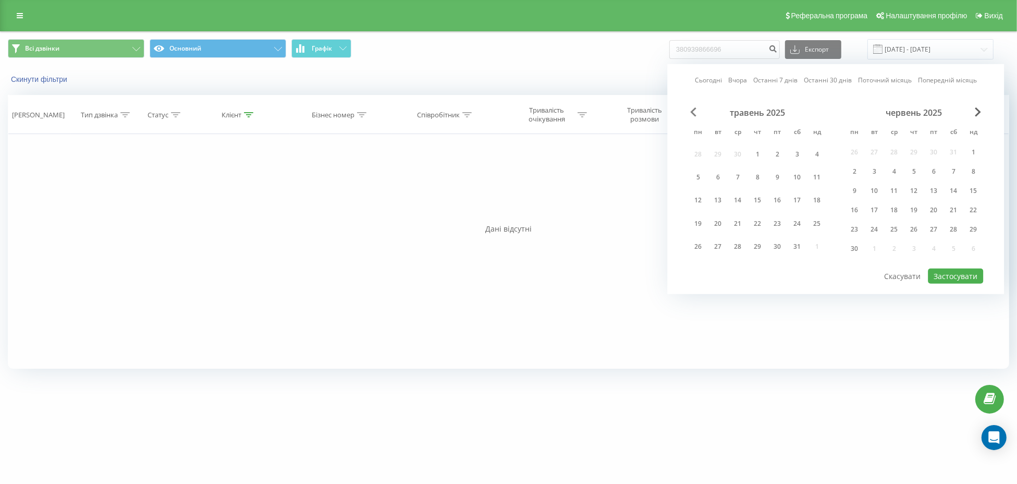
click at [695, 114] on span "Previous Month" at bounding box center [693, 111] width 6 height 9
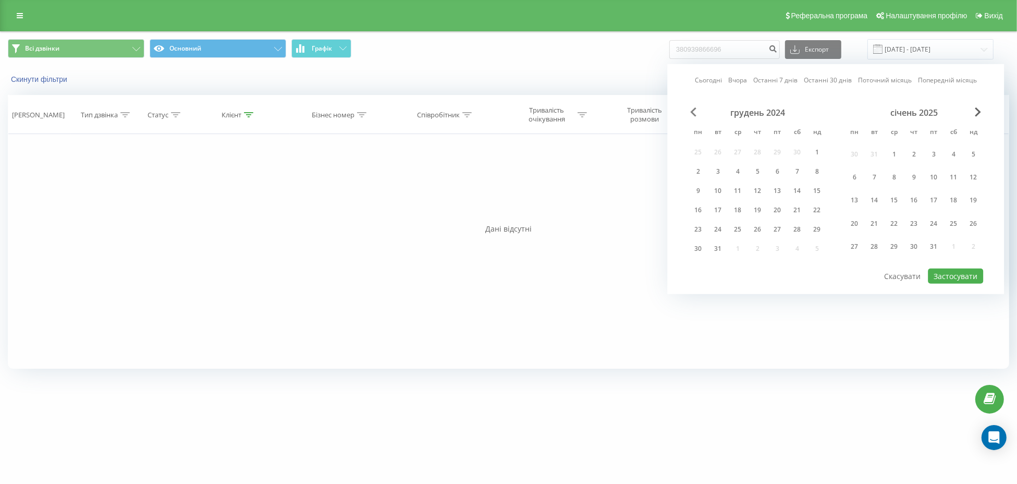
click at [695, 114] on span "Previous Month" at bounding box center [693, 111] width 6 height 9
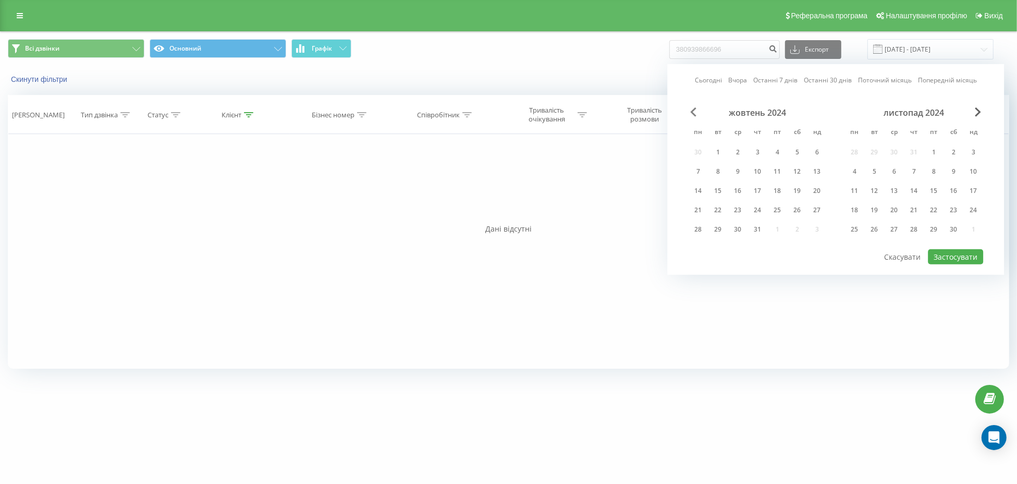
click at [695, 114] on span "Previous Month" at bounding box center [693, 111] width 6 height 9
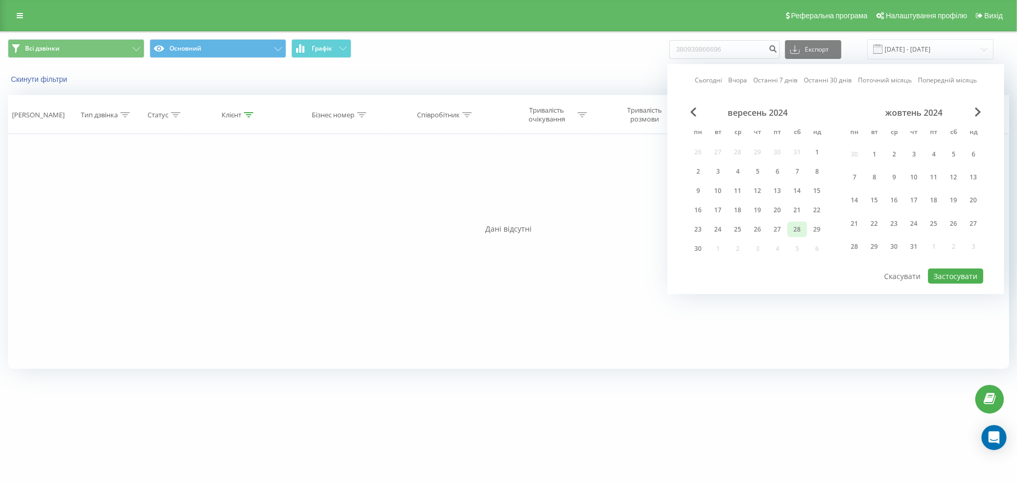
click at [794, 222] on div "28" at bounding box center [797, 230] width 20 height 16
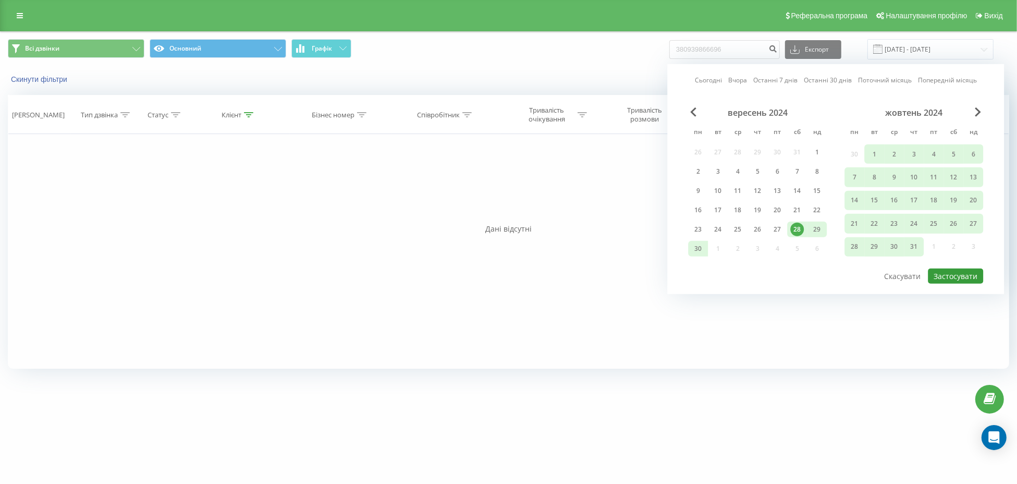
click at [945, 270] on button "Застосувати" at bounding box center [955, 276] width 55 height 15
type input "28.09.2024 - 22.08.2025"
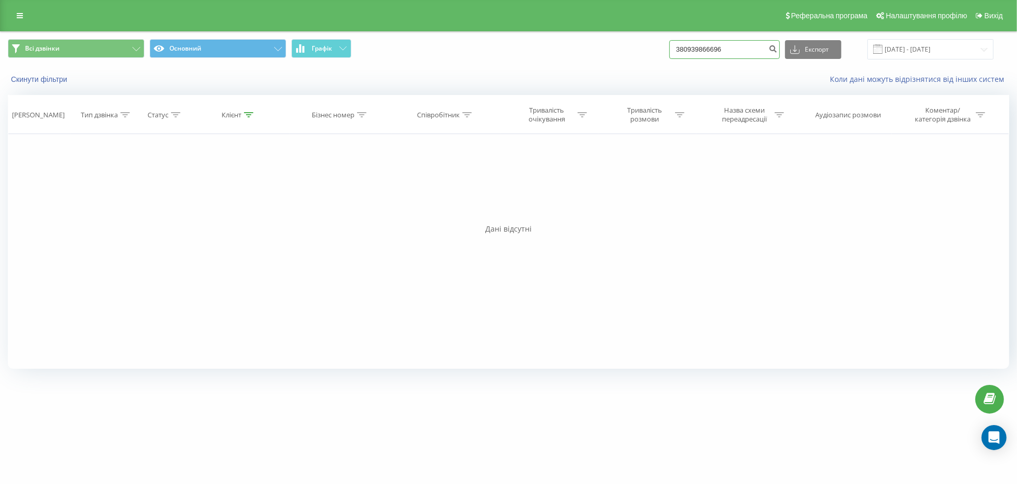
click at [711, 50] on input "380939866696" at bounding box center [724, 49] width 111 height 19
paste input "509849815"
type input "380509849815"
click at [904, 51] on input "[DATE] - [DATE]" at bounding box center [931, 49] width 126 height 20
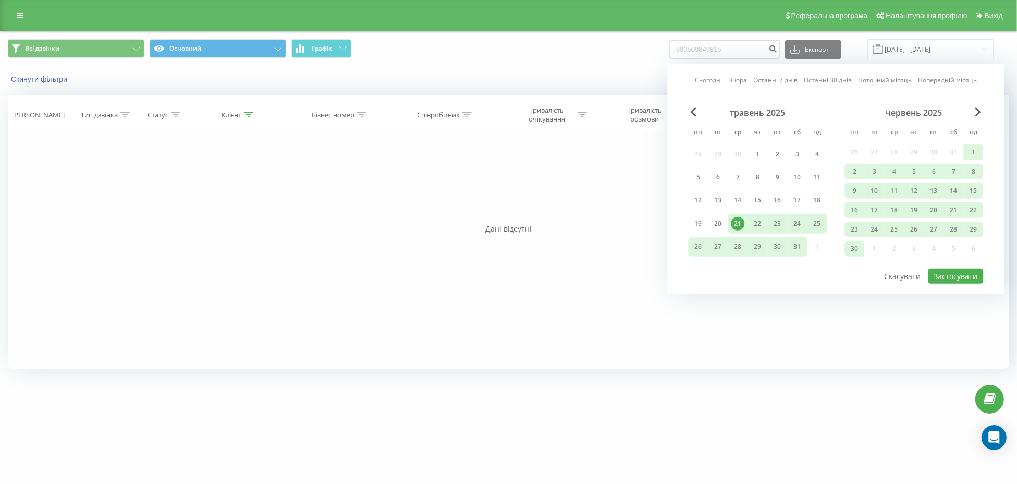
click at [982, 113] on div "червень 2025" at bounding box center [914, 112] width 139 height 10
click at [979, 113] on span "Next Month" at bounding box center [978, 111] width 6 height 9
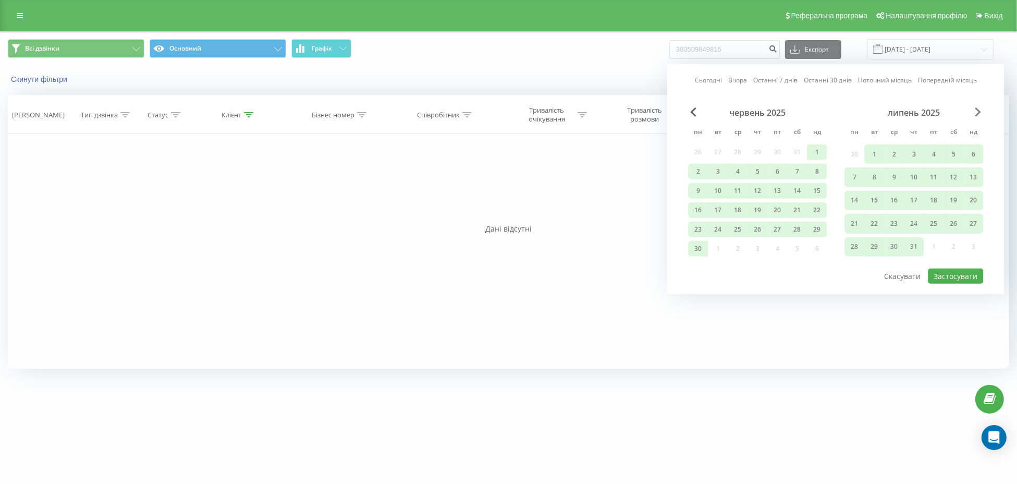
click at [978, 113] on span "Next Month" at bounding box center [978, 111] width 6 height 9
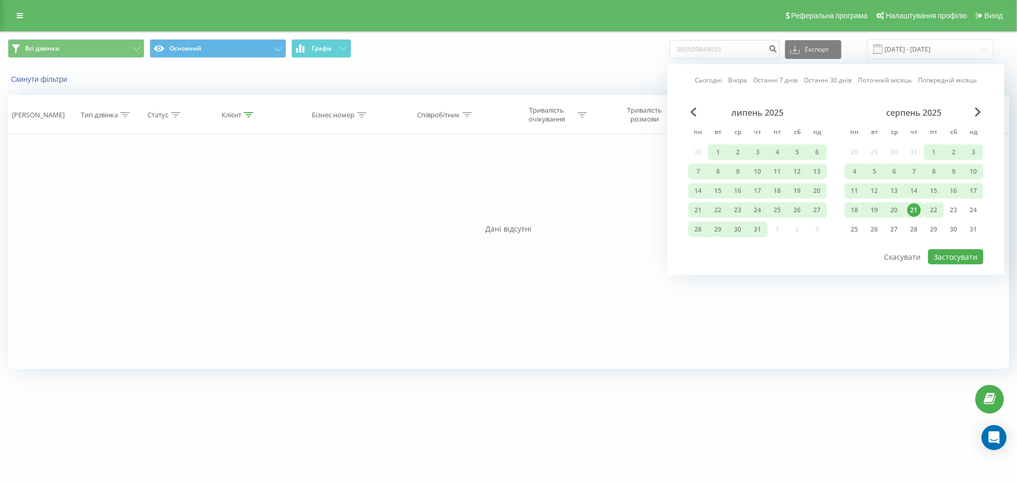
click at [930, 210] on div "22" at bounding box center [934, 210] width 14 height 14
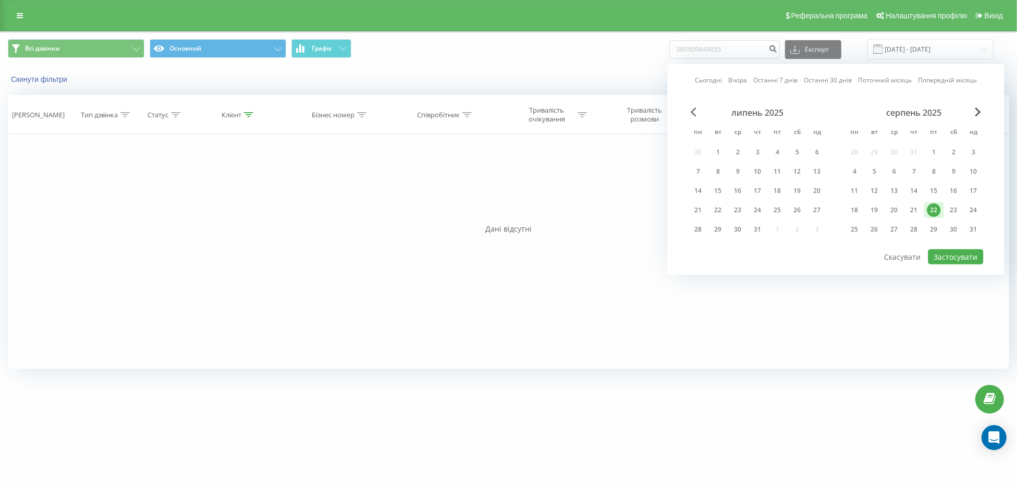
click at [690, 111] on span "Previous Month" at bounding box center [693, 111] width 6 height 9
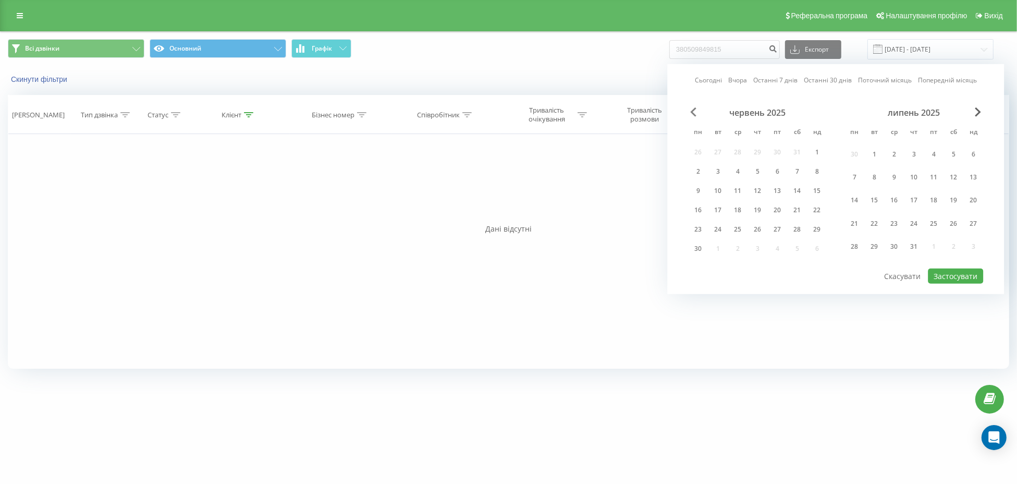
click at [690, 111] on span "Previous Month" at bounding box center [693, 111] width 6 height 9
click at [700, 114] on div "травень 2025" at bounding box center [757, 112] width 139 height 10
click at [694, 111] on span "Previous Month" at bounding box center [693, 111] width 6 height 9
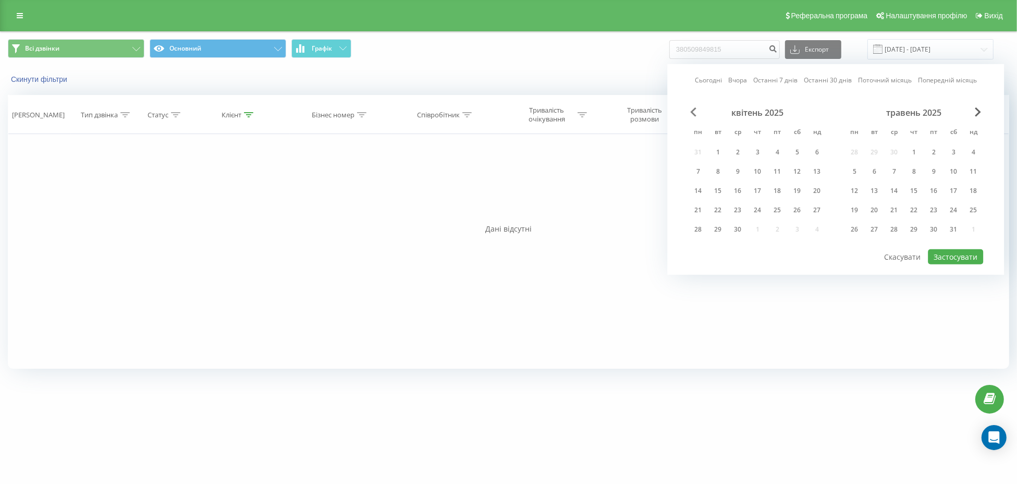
click at [694, 111] on span "Previous Month" at bounding box center [693, 111] width 6 height 9
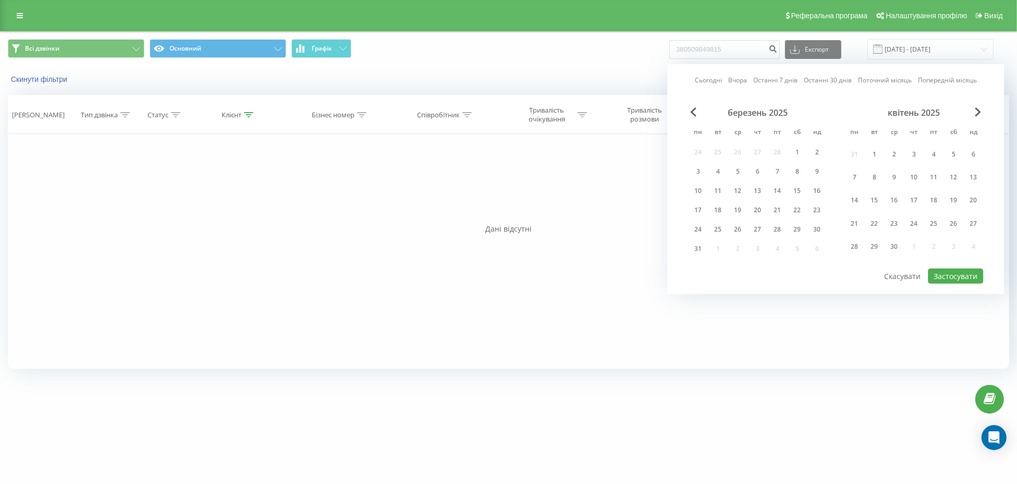
click at [698, 110] on div "березень 2025" at bounding box center [757, 112] width 139 height 10
click at [692, 109] on span "Previous Month" at bounding box center [693, 111] width 6 height 9
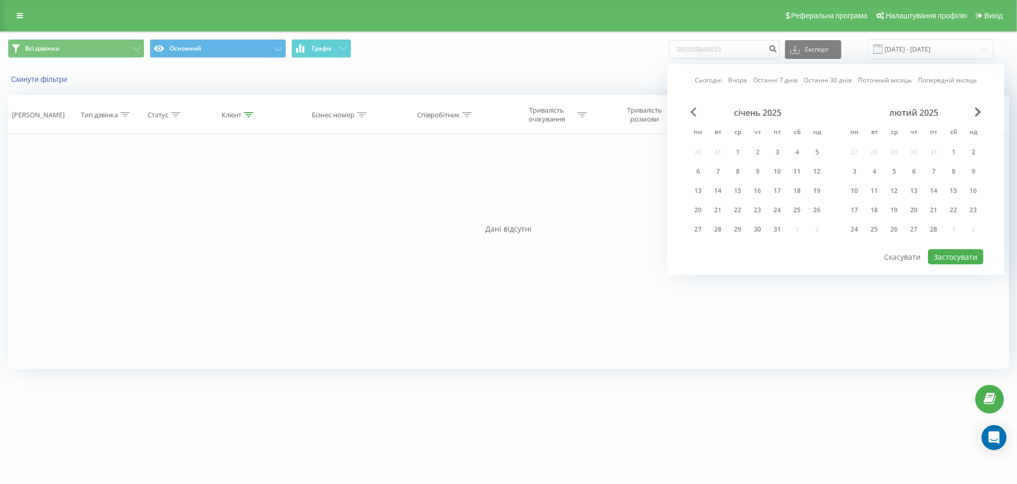
click at [692, 109] on span "Previous Month" at bounding box center [693, 111] width 6 height 9
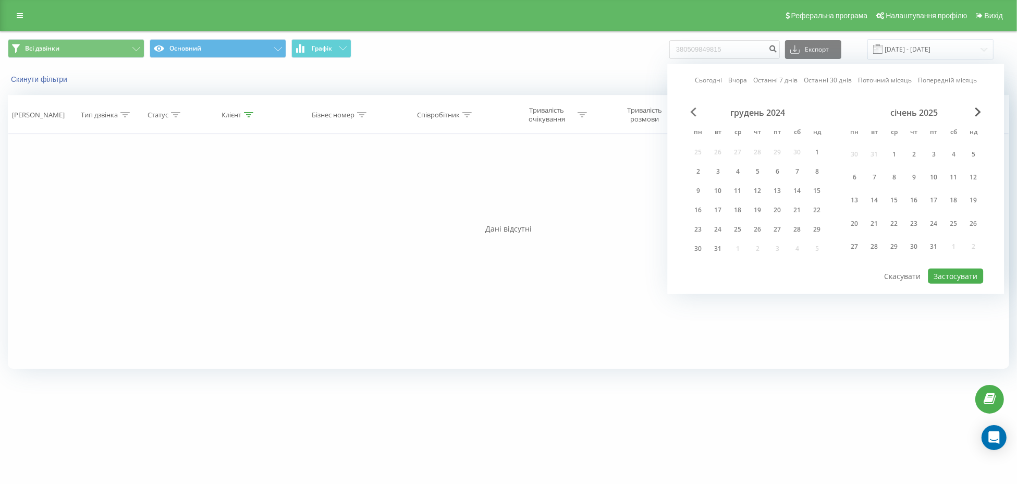
click at [692, 109] on span "Previous Month" at bounding box center [693, 111] width 6 height 9
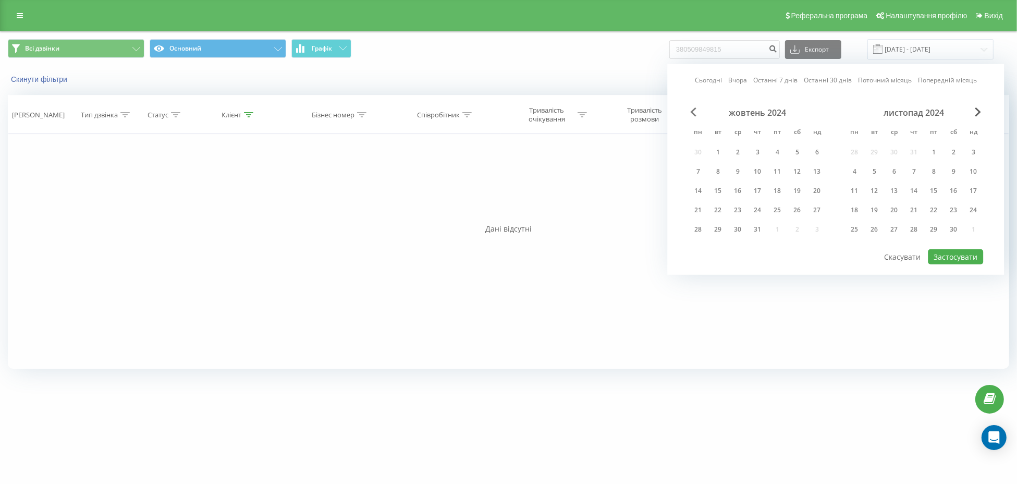
click at [692, 109] on span "Previous Month" at bounding box center [693, 111] width 6 height 9
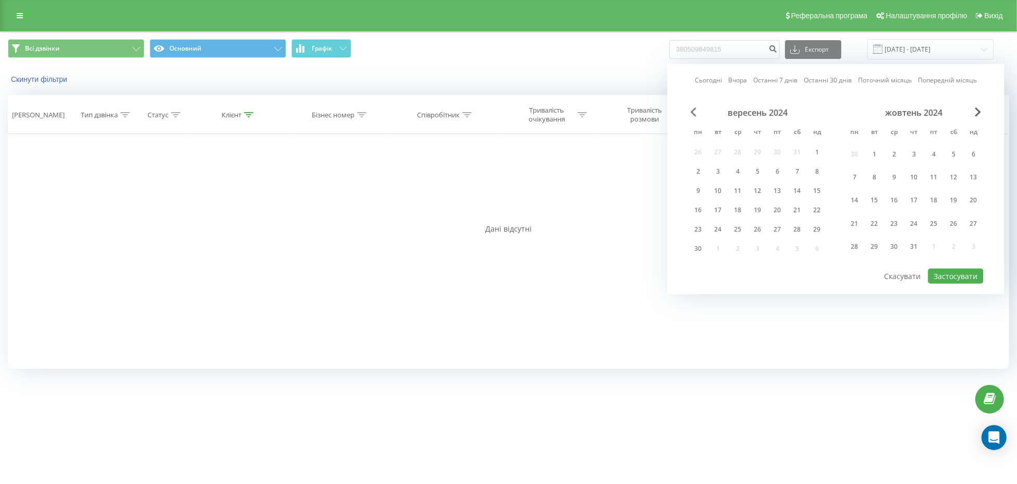
click at [692, 109] on span "Previous Month" at bounding box center [693, 111] width 6 height 9
click at [797, 223] on div "24" at bounding box center [797, 224] width 14 height 14
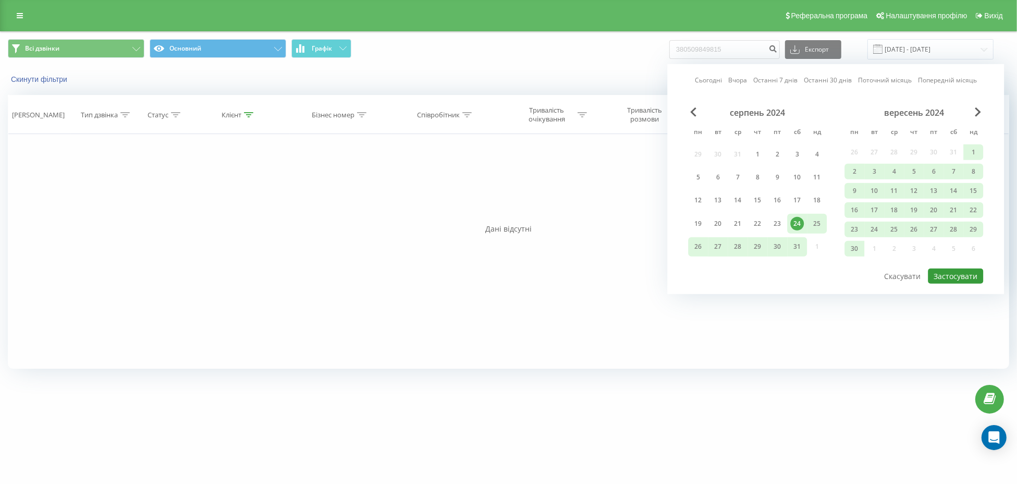
click at [943, 269] on button "Застосувати" at bounding box center [955, 276] width 55 height 15
type input "24.08.2024 - 22.08.2025"
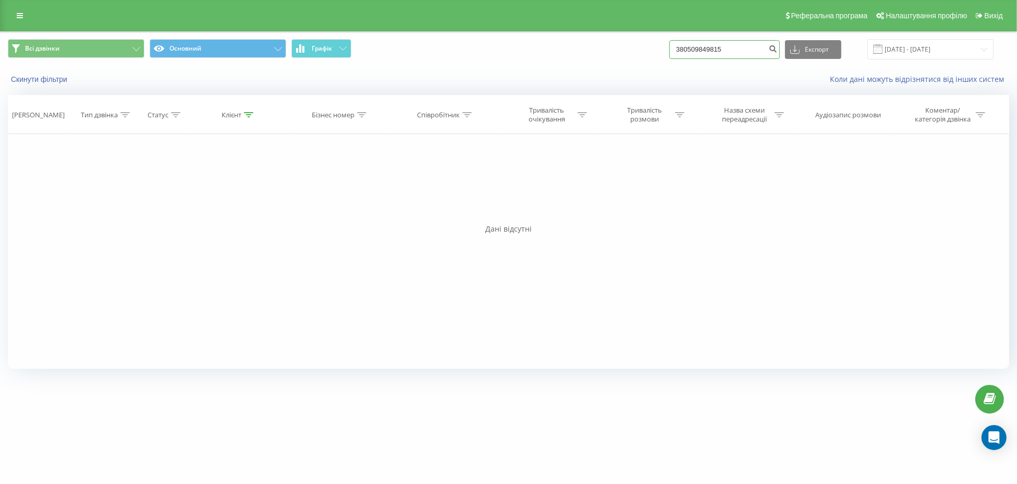
click at [739, 46] on input "380509849815" at bounding box center [724, 49] width 111 height 19
paste input "93987995"
type input "380939879955"
click at [905, 49] on input "[DATE] - [DATE]" at bounding box center [931, 49] width 126 height 20
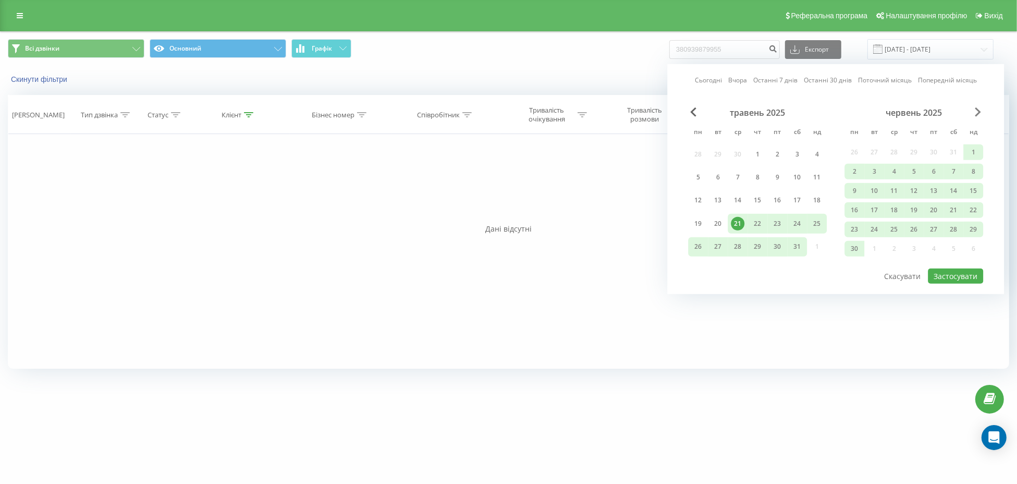
click at [979, 108] on span "Next Month" at bounding box center [978, 111] width 6 height 9
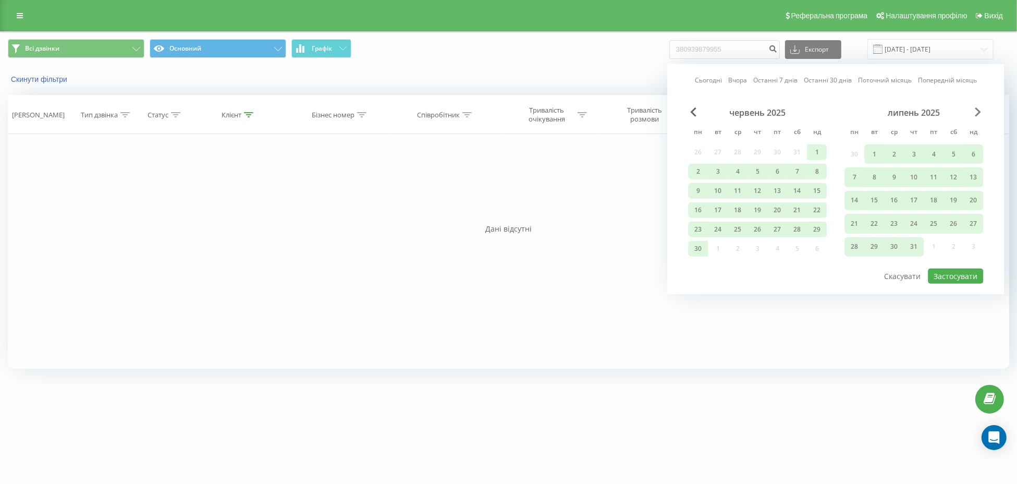
click at [978, 108] on span "Next Month" at bounding box center [978, 111] width 6 height 9
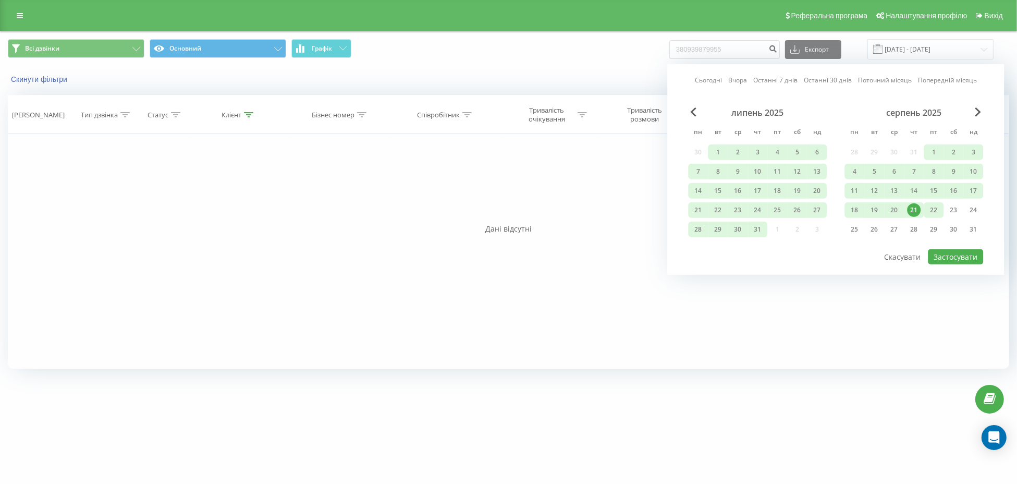
click at [929, 210] on div "22" at bounding box center [934, 210] width 14 height 14
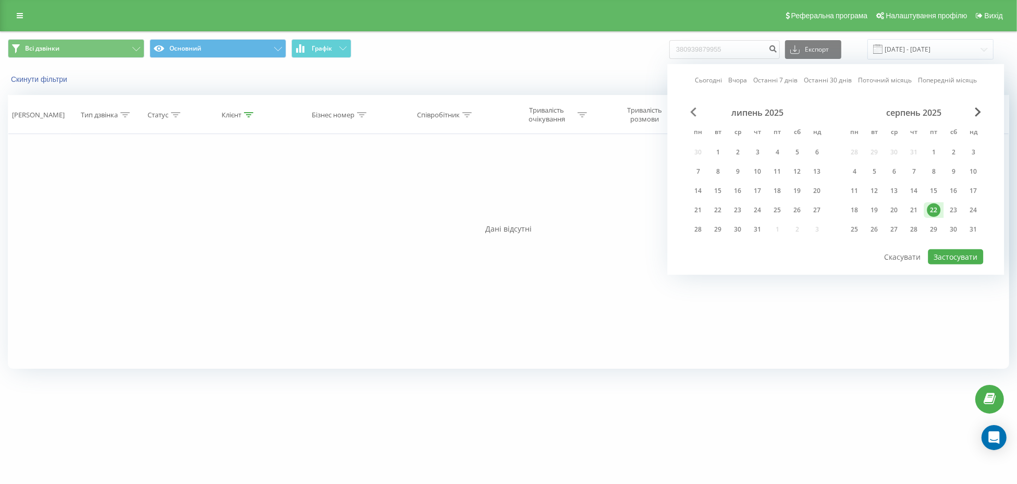
click at [690, 109] on span "Previous Month" at bounding box center [693, 111] width 6 height 9
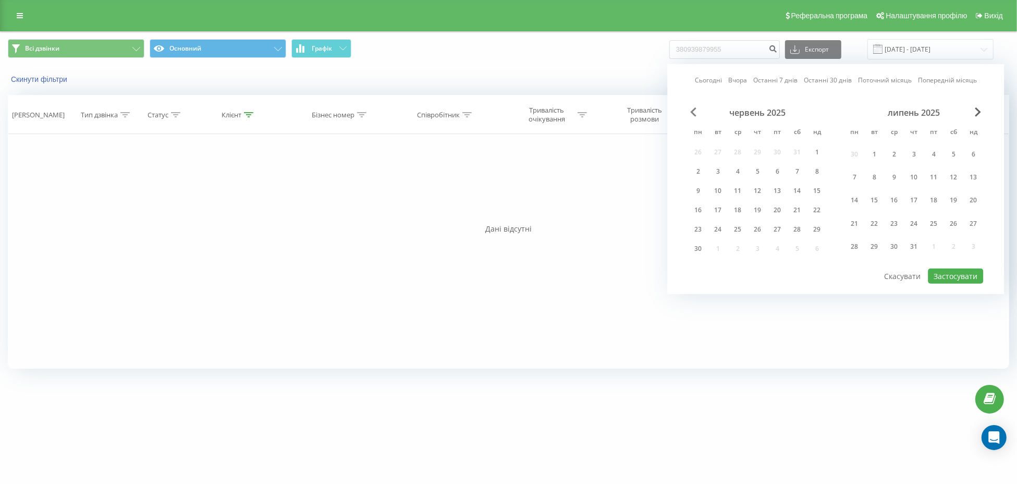
click at [690, 109] on span "Previous Month" at bounding box center [693, 111] width 6 height 9
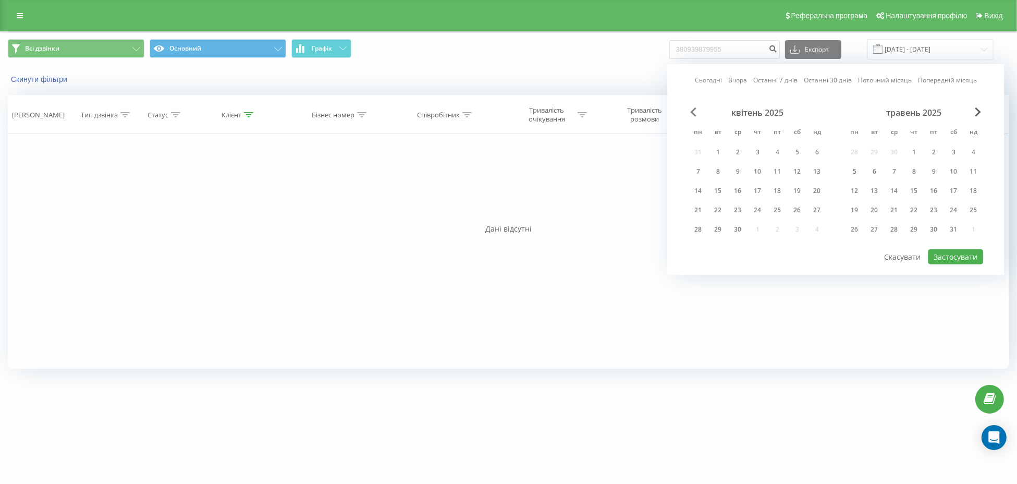
click at [690, 109] on span "Previous Month" at bounding box center [693, 111] width 6 height 9
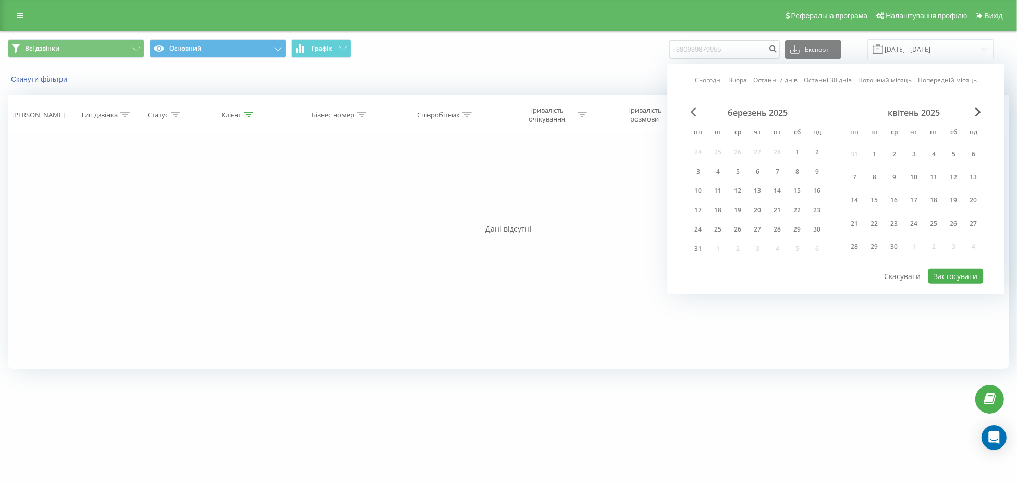
click at [690, 109] on span "Previous Month" at bounding box center [693, 111] width 6 height 9
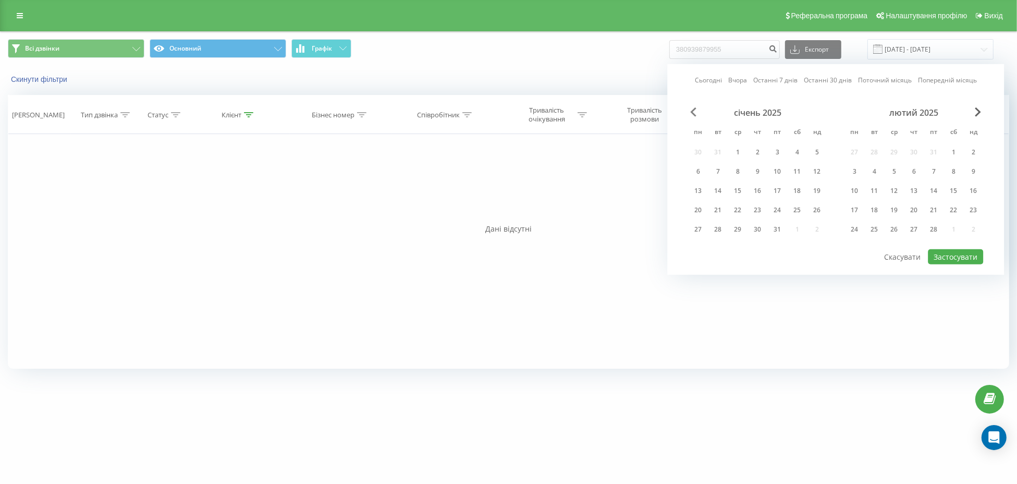
click at [690, 109] on span "Previous Month" at bounding box center [693, 111] width 6 height 9
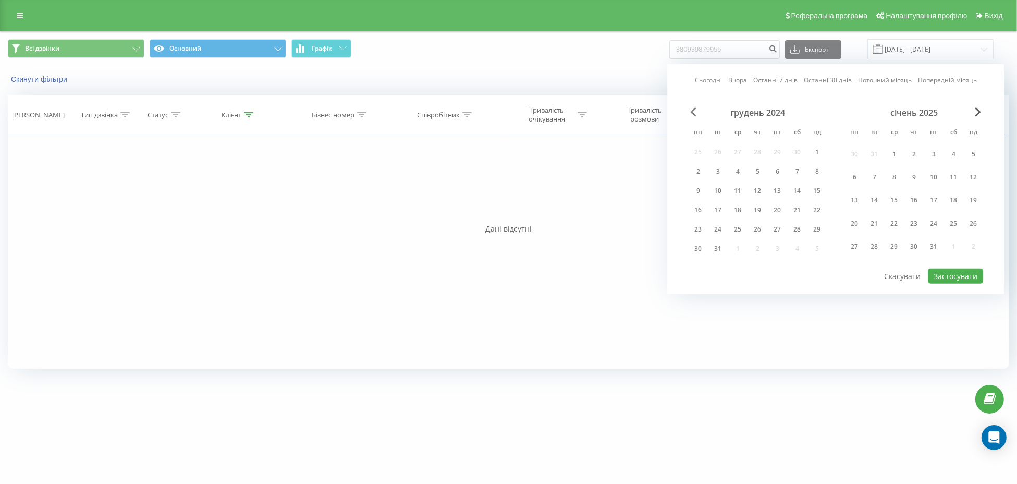
click at [690, 109] on span "Previous Month" at bounding box center [693, 111] width 6 height 9
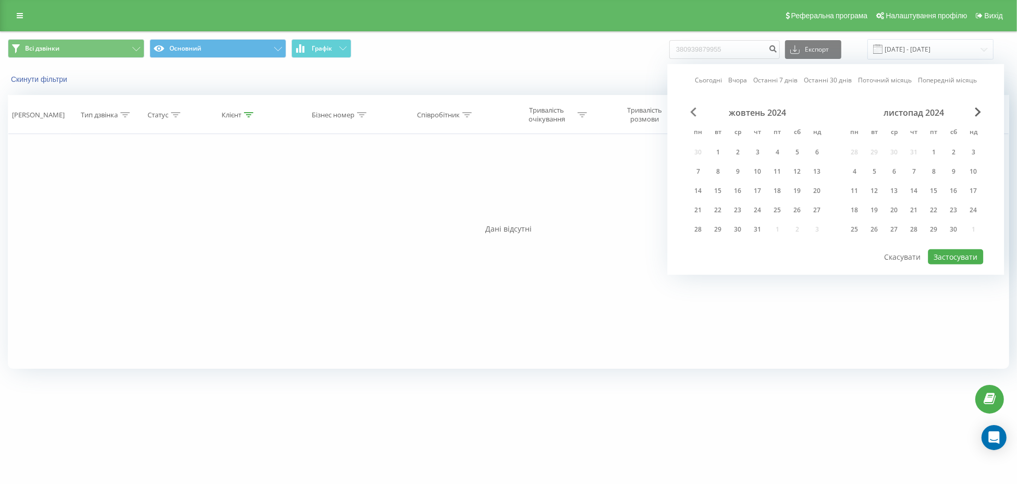
click at [690, 109] on span "Previous Month" at bounding box center [693, 111] width 6 height 9
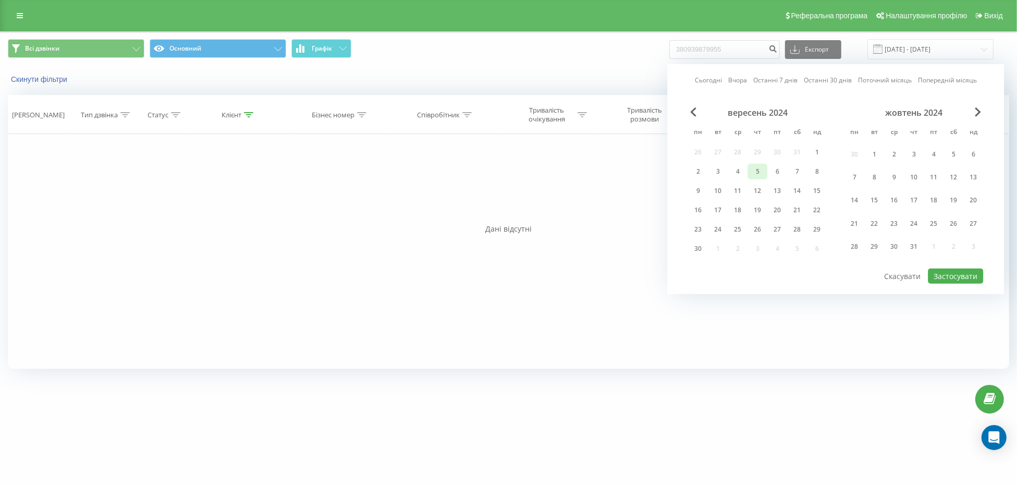
click at [751, 165] on div "5" at bounding box center [758, 172] width 14 height 14
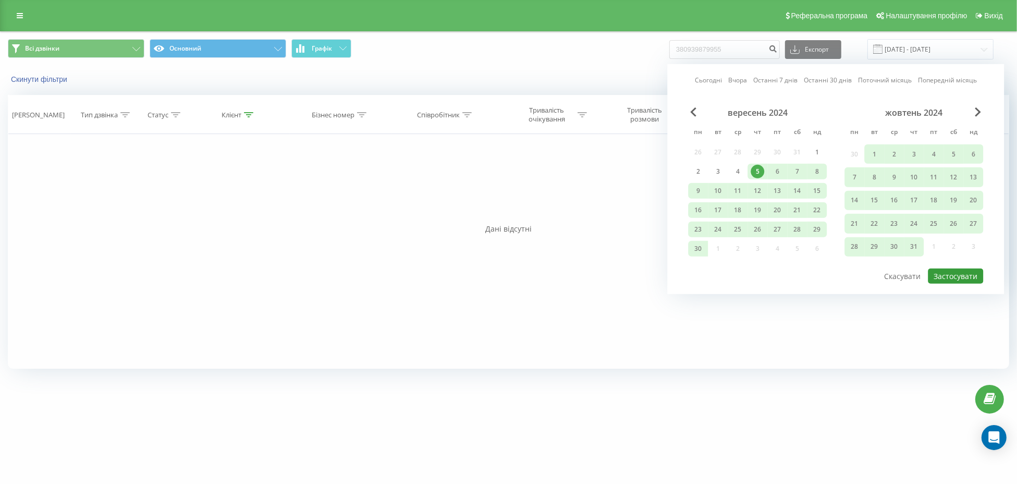
click at [949, 281] on button "Застосувати" at bounding box center [955, 276] width 55 height 15
type input "05.09.2024 - 22.08.2025"
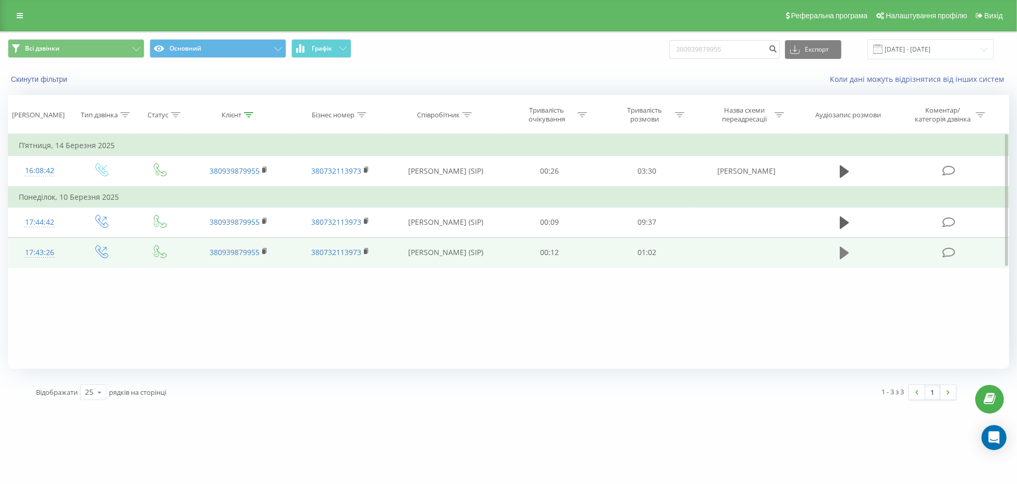
click at [840, 253] on icon at bounding box center [844, 253] width 9 height 13
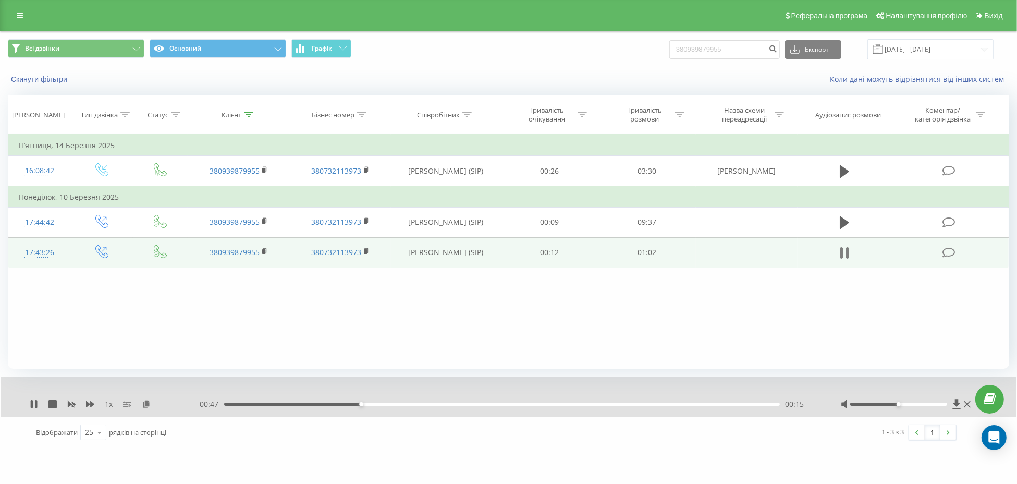
click at [839, 255] on button at bounding box center [845, 253] width 16 height 16
click at [847, 254] on icon at bounding box center [844, 253] width 9 height 15
click at [713, 45] on input "380939879955" at bounding box center [724, 49] width 111 height 19
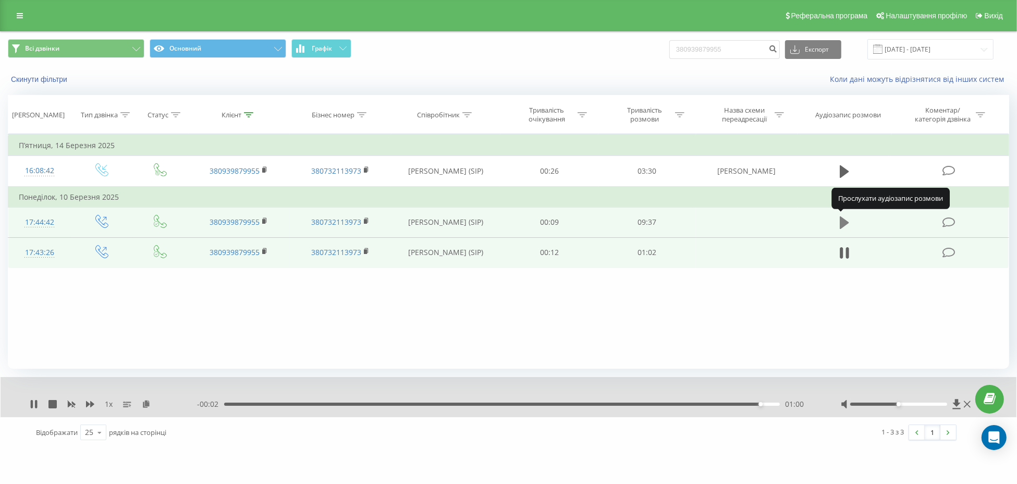
click at [844, 222] on icon at bounding box center [844, 222] width 9 height 13
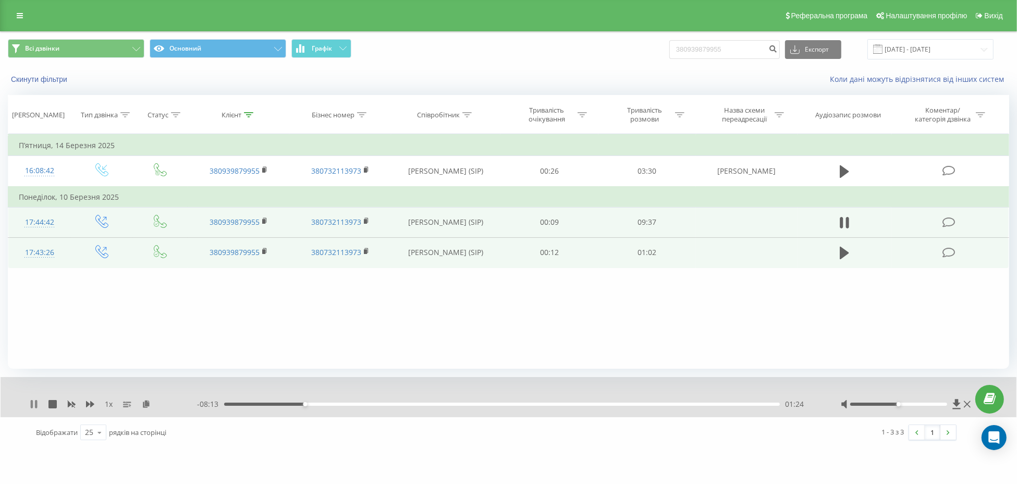
click at [32, 407] on icon at bounding box center [32, 404] width 2 height 8
click at [840, 225] on icon at bounding box center [844, 222] width 9 height 15
click at [35, 400] on icon at bounding box center [36, 404] width 2 height 8
click at [33, 399] on div "1 x" at bounding box center [114, 404] width 168 height 10
click at [33, 404] on icon at bounding box center [34, 404] width 6 height 8
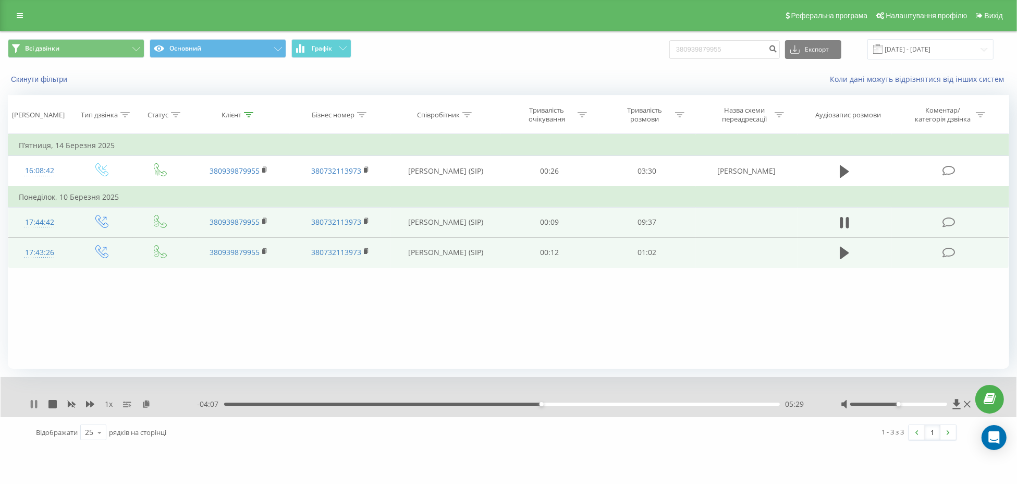
click at [35, 405] on icon at bounding box center [36, 404] width 2 height 8
click at [35, 401] on icon at bounding box center [34, 404] width 8 height 8
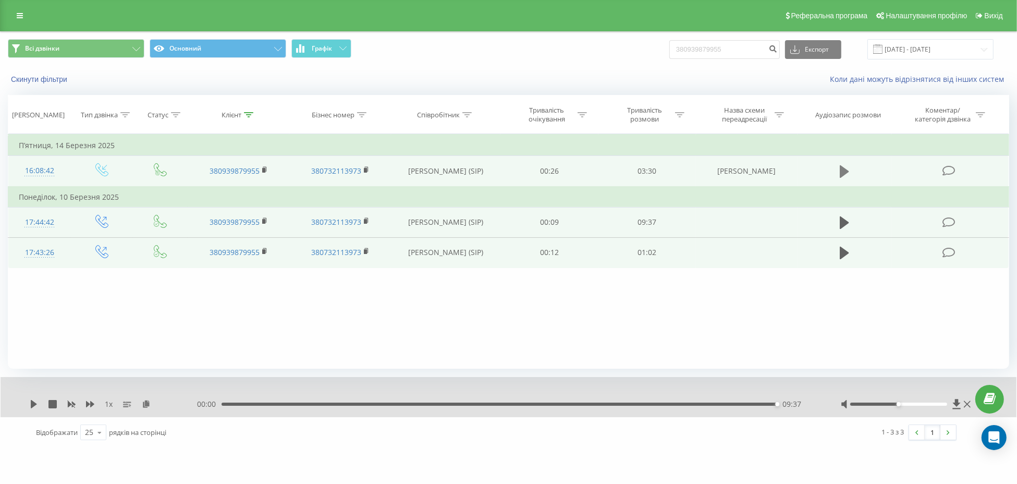
click at [849, 170] on button at bounding box center [845, 172] width 16 height 16
click at [718, 51] on input "380939879955" at bounding box center [724, 49] width 111 height 19
paste input "634635923"
type input "380634635923"
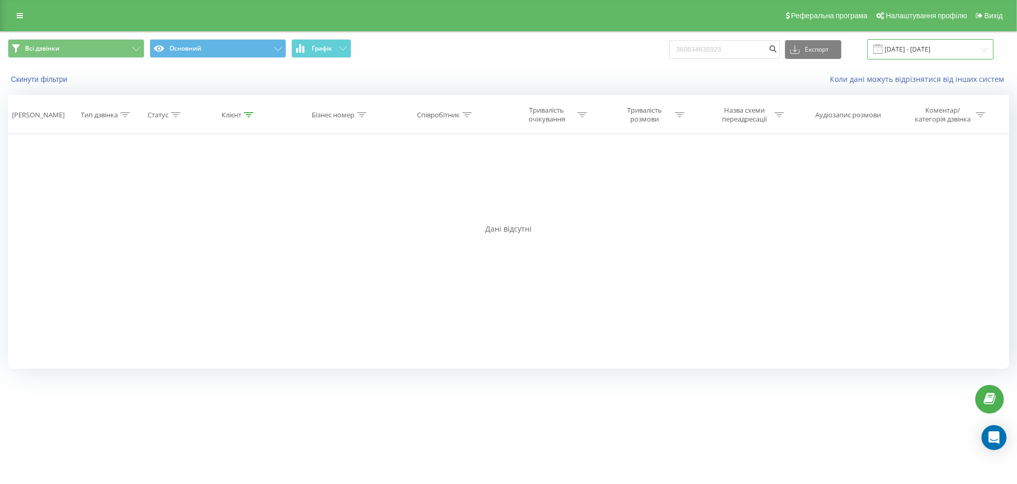
click at [922, 47] on input "[DATE] - [DATE]" at bounding box center [931, 49] width 126 height 20
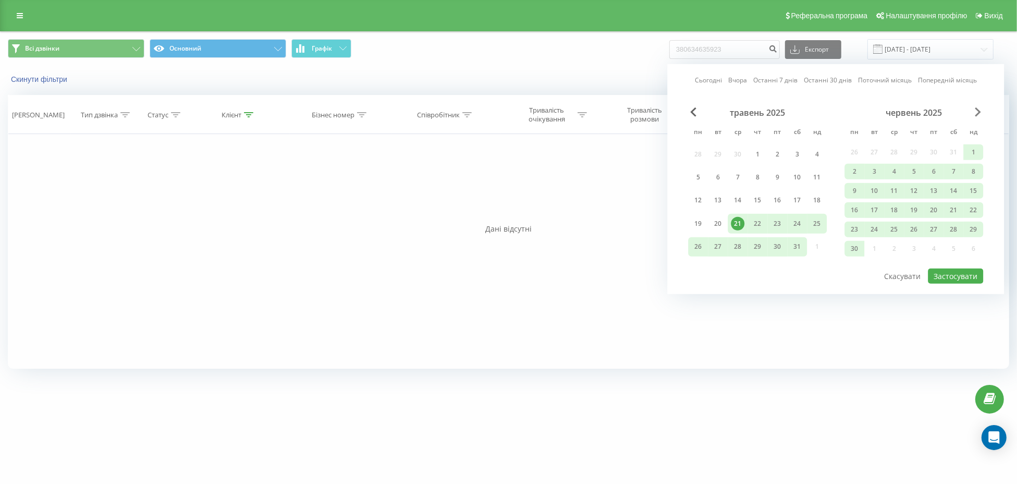
click at [978, 107] on span "Next Month" at bounding box center [978, 111] width 6 height 9
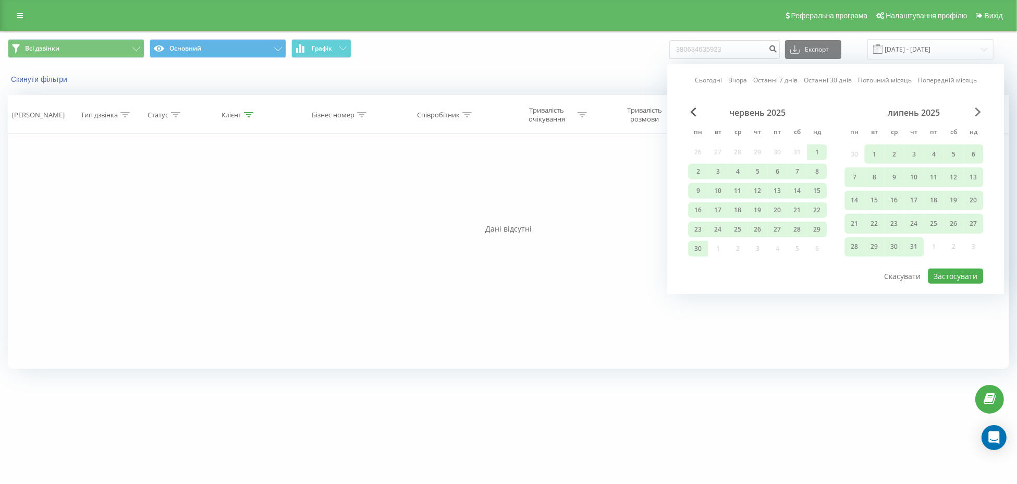
click at [979, 109] on span "Next Month" at bounding box center [978, 111] width 6 height 9
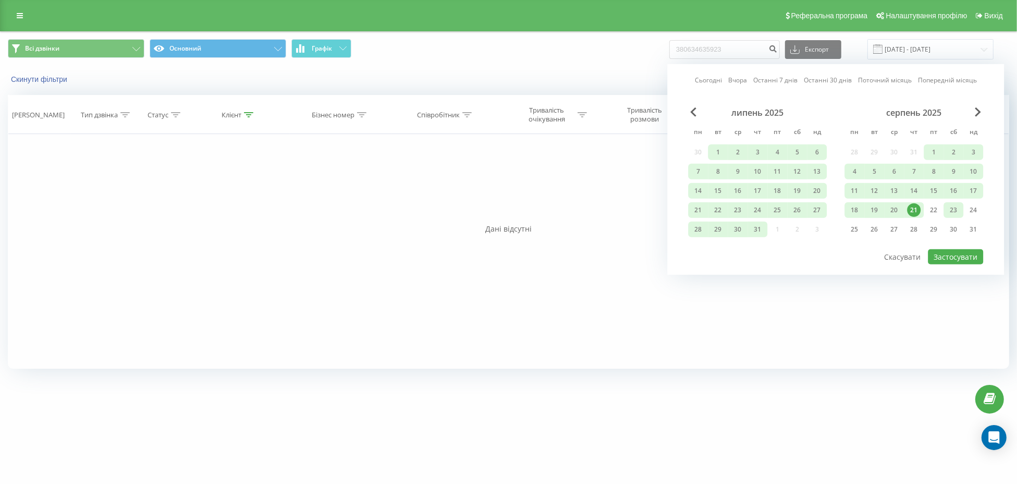
click at [948, 203] on div "23" at bounding box center [954, 210] width 14 height 14
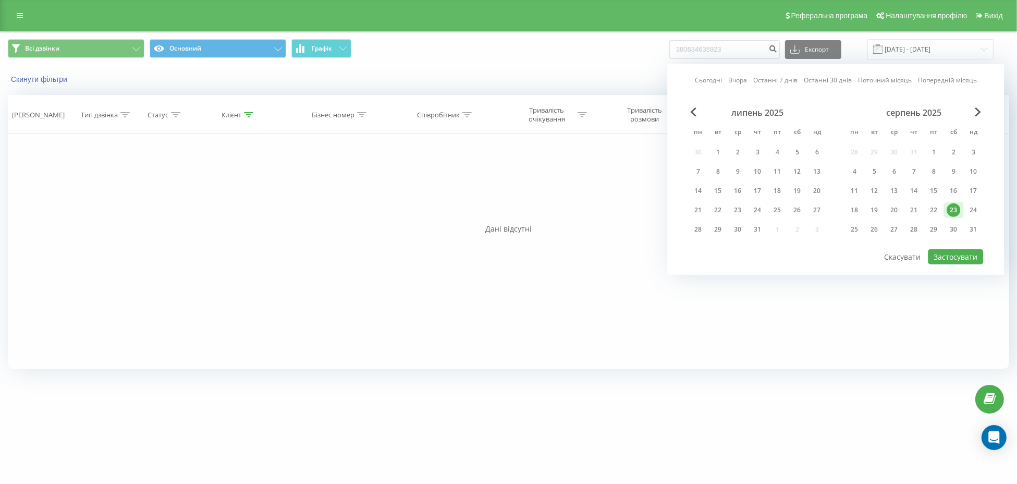
click at [688, 111] on div "липень 2025" at bounding box center [757, 112] width 139 height 10
click at [690, 111] on span "Previous Month" at bounding box center [693, 111] width 6 height 9
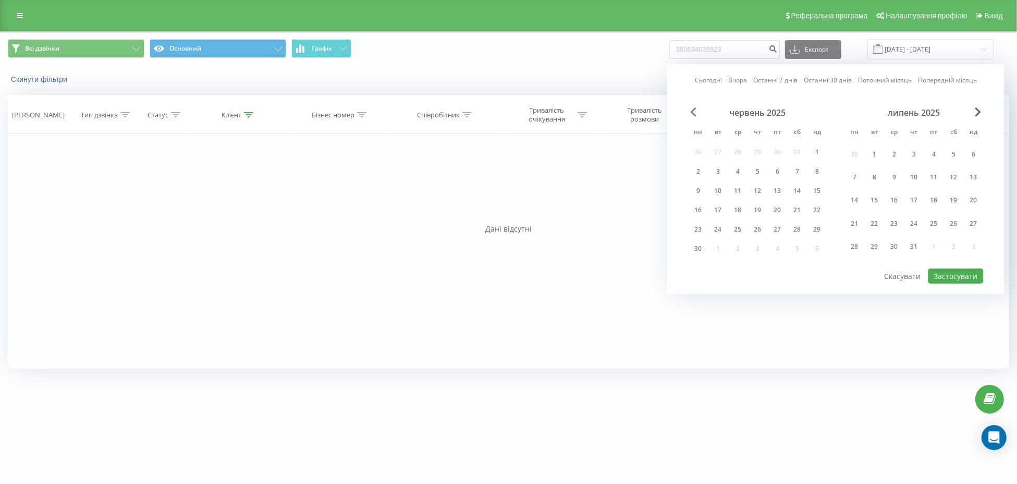
click at [690, 111] on span "Previous Month" at bounding box center [693, 111] width 6 height 9
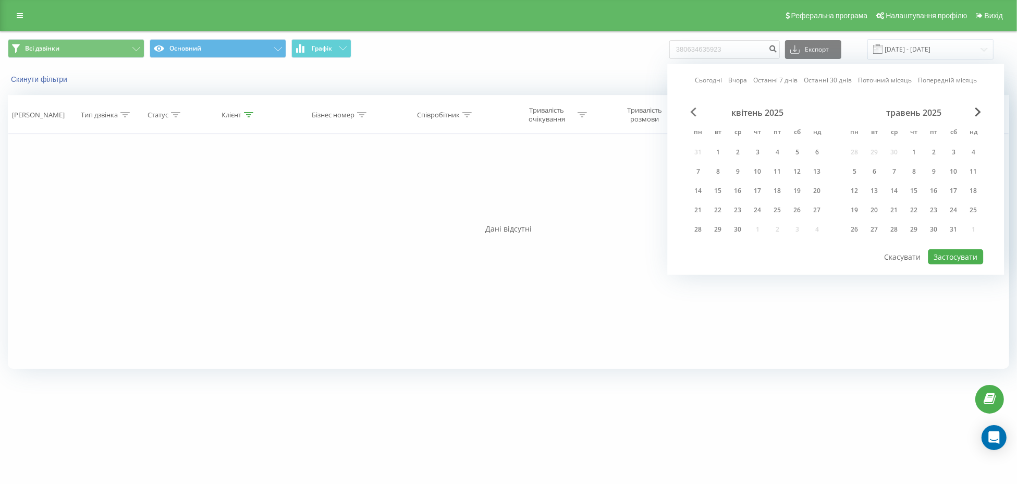
click at [690, 111] on span "Previous Month" at bounding box center [693, 111] width 6 height 9
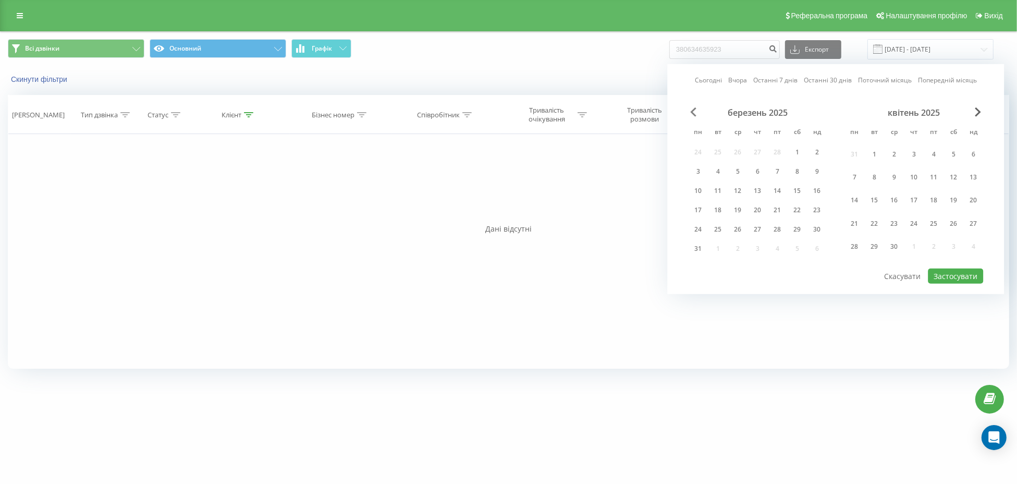
click at [690, 111] on span "Previous Month" at bounding box center [693, 111] width 6 height 9
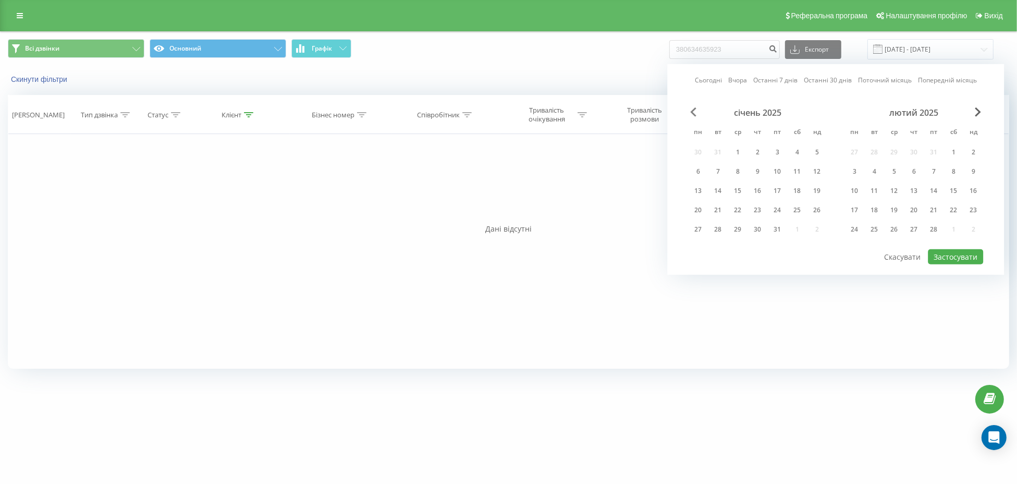
click at [691, 111] on span "Previous Month" at bounding box center [693, 111] width 6 height 9
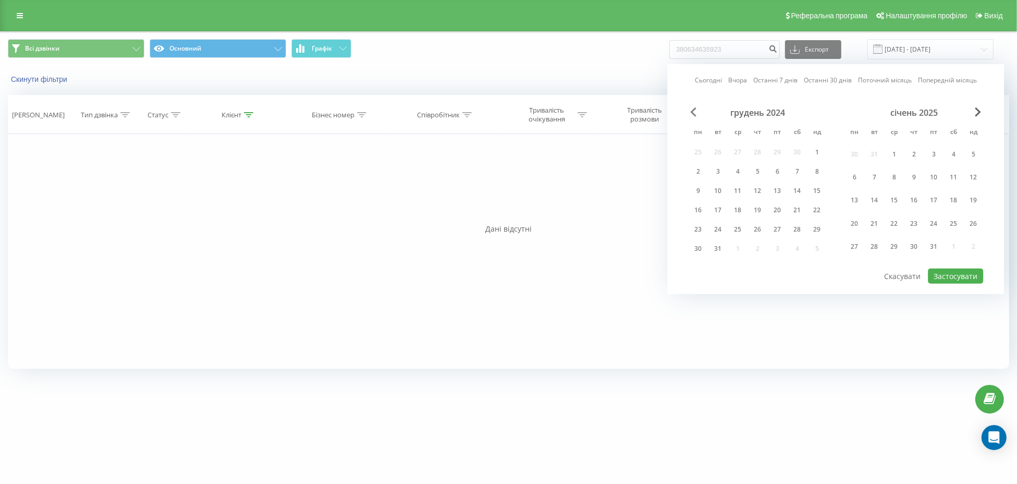
click at [691, 111] on span "Previous Month" at bounding box center [693, 111] width 6 height 9
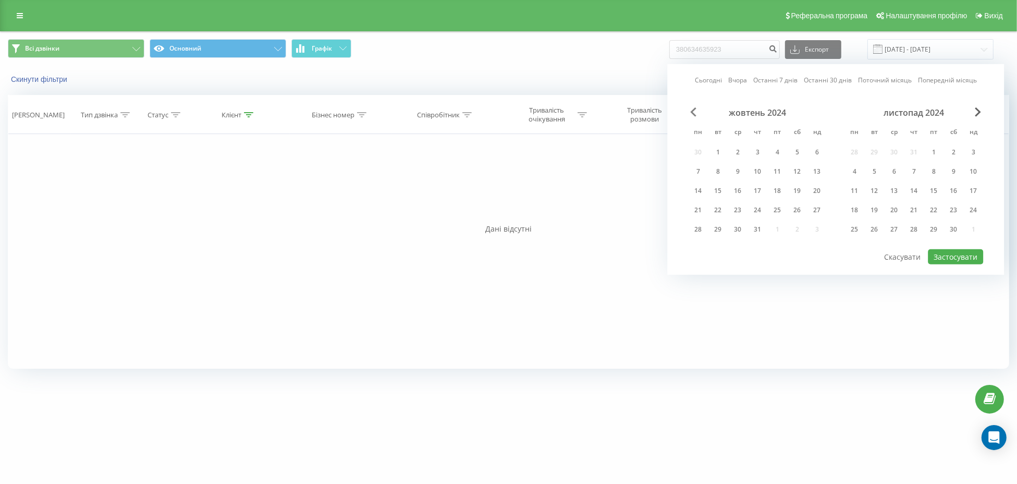
click at [691, 111] on span "Previous Month" at bounding box center [693, 111] width 6 height 9
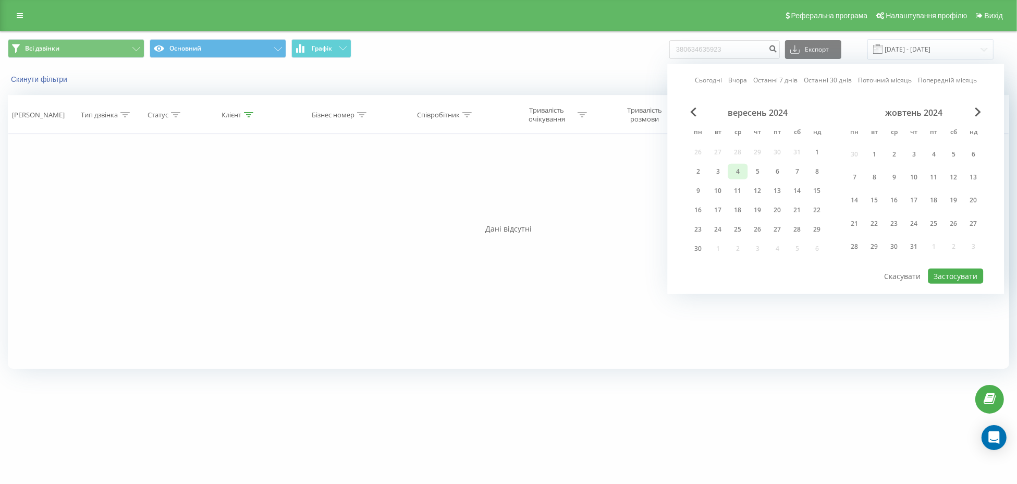
click at [739, 168] on div "4" at bounding box center [738, 172] width 14 height 14
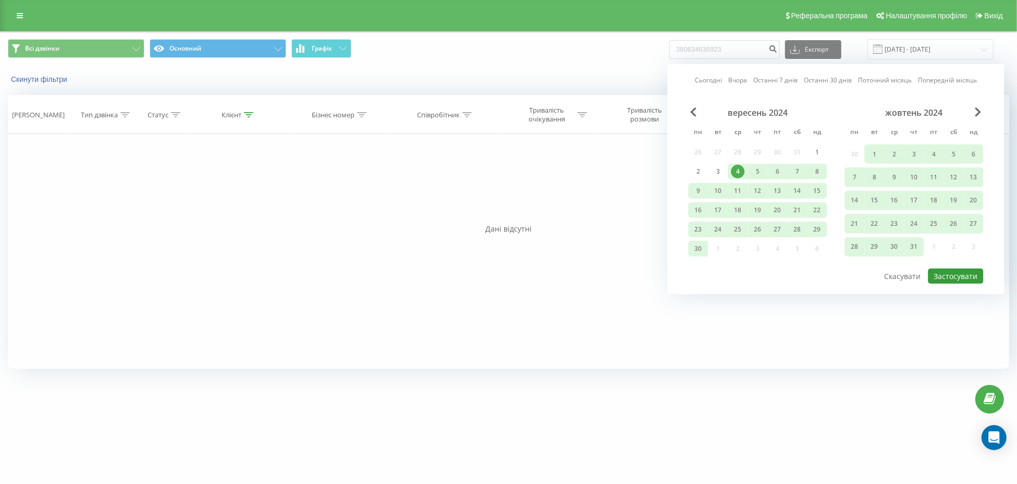
click at [939, 272] on button "Застосувати" at bounding box center [955, 276] width 55 height 15
type input "[DATE] - [DATE]"
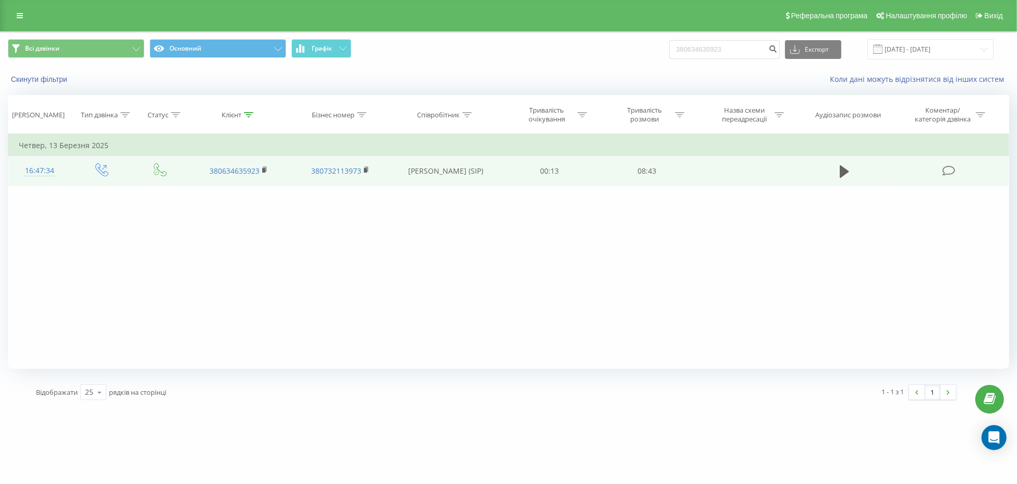
click at [854, 169] on td at bounding box center [845, 171] width 94 height 30
click at [844, 171] on icon at bounding box center [844, 171] width 9 height 13
